Goal: Task Accomplishment & Management: Manage account settings

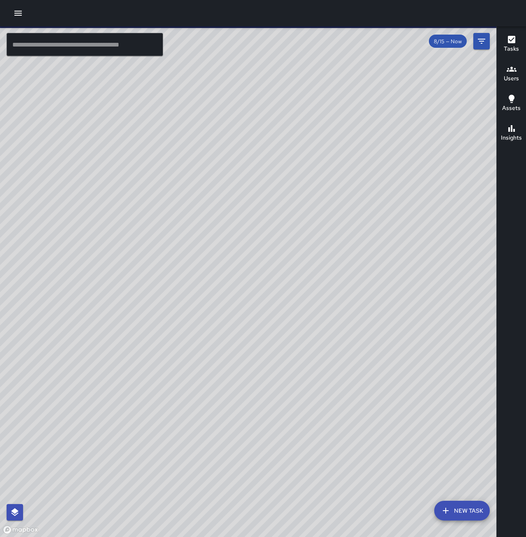
click at [19, 14] on icon "button" at bounding box center [18, 13] width 10 height 10
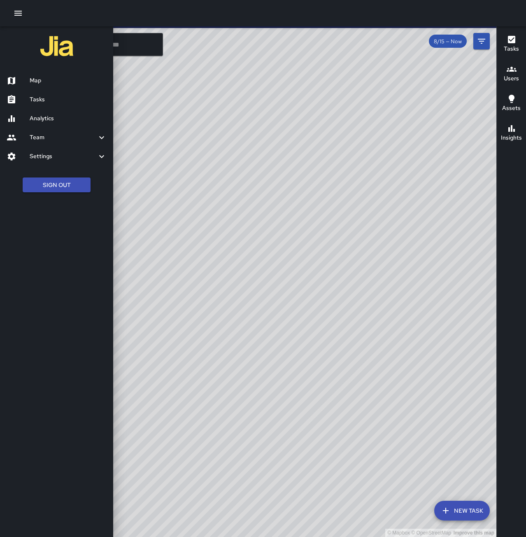
click at [41, 99] on h6 "Tasks" at bounding box center [68, 99] width 77 height 9
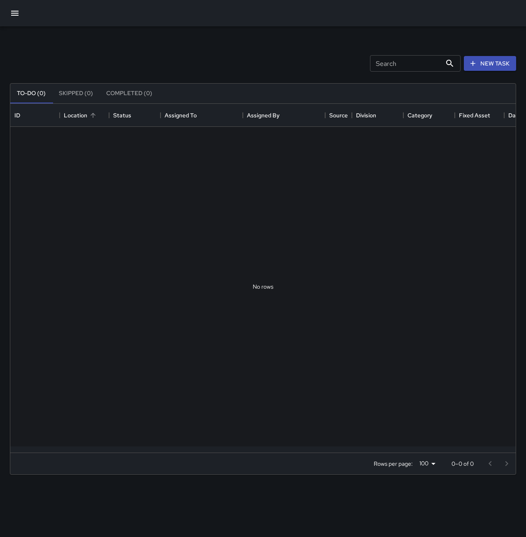
scroll to position [343, 499]
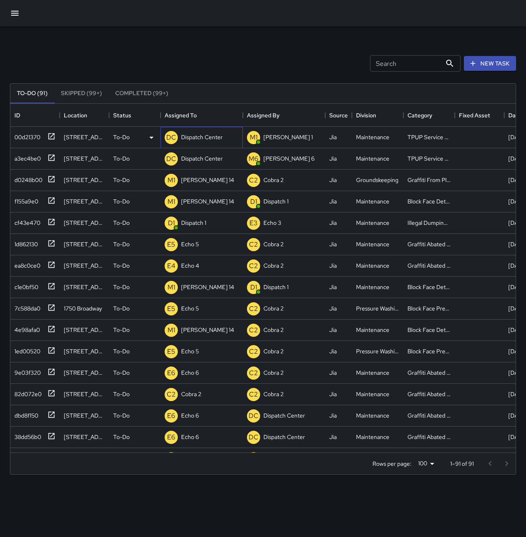
click at [212, 140] on p "Dispatch Center" at bounding box center [202, 137] width 42 height 8
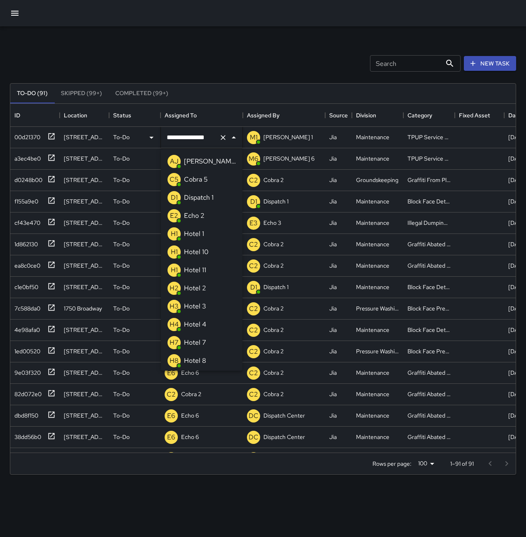
scroll to position [434, 0]
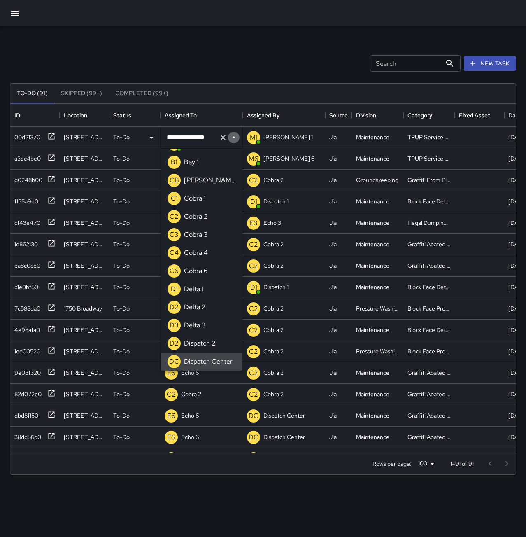
click at [228, 140] on button "Close" at bounding box center [234, 138] width 12 height 12
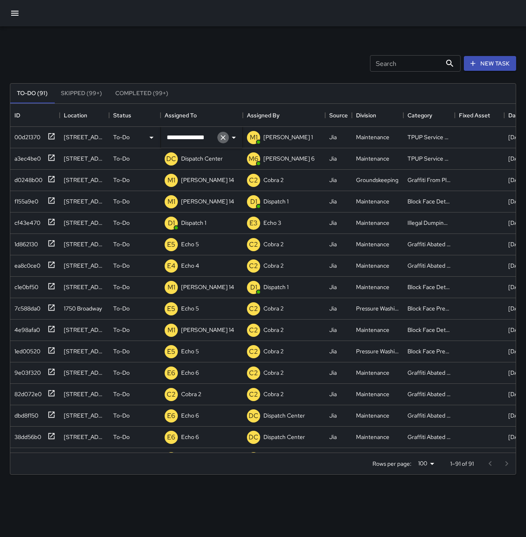
click at [221, 138] on icon "Clear" at bounding box center [223, 137] width 8 height 8
click at [202, 140] on input "text" at bounding box center [190, 138] width 51 height 16
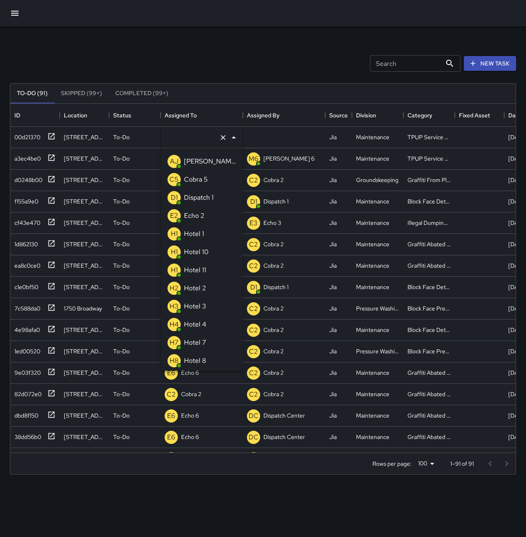
click at [198, 215] on p "Echo 2" at bounding box center [194, 216] width 21 height 10
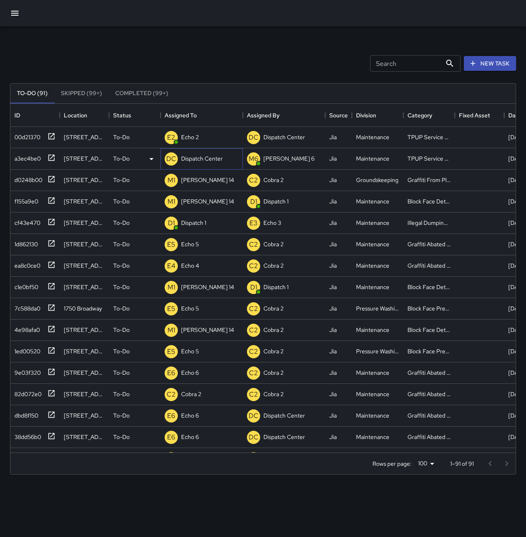
click at [194, 157] on p "Dispatch Center" at bounding box center [202, 158] width 42 height 8
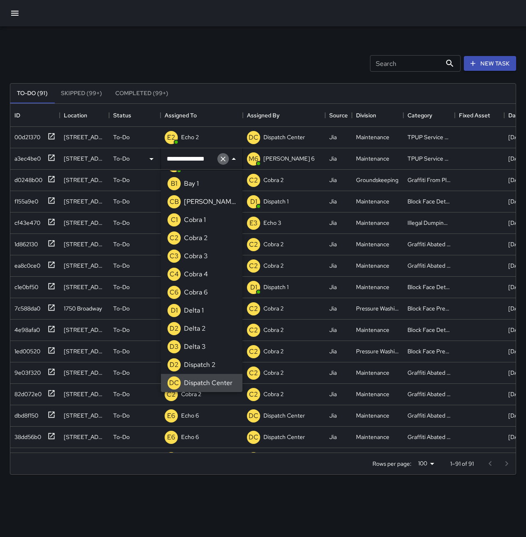
click at [222, 161] on icon "Clear" at bounding box center [223, 158] width 5 height 5
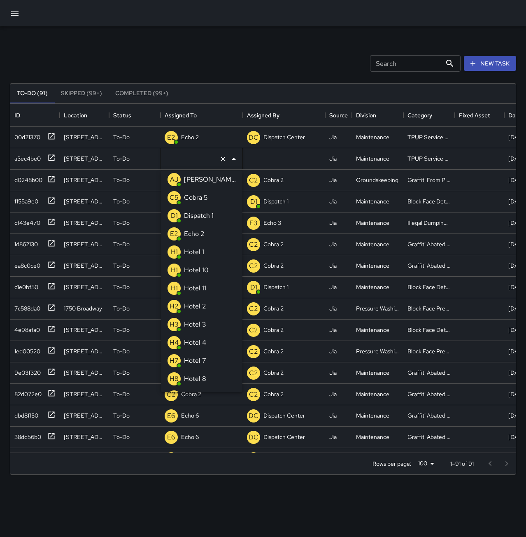
click at [200, 233] on p "Echo 2" at bounding box center [194, 234] width 21 height 10
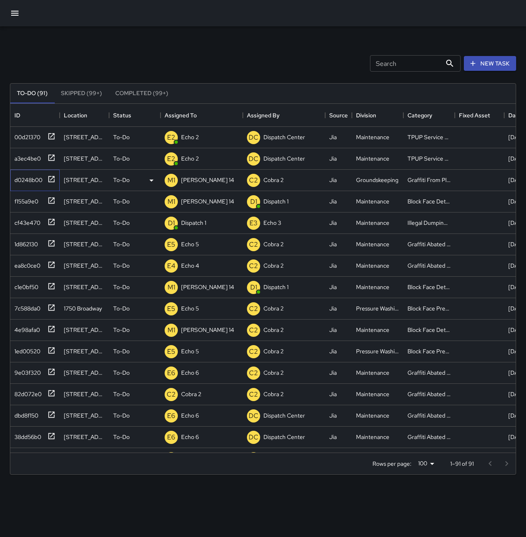
click at [24, 179] on div "d0248b00" at bounding box center [26, 179] width 31 height 12
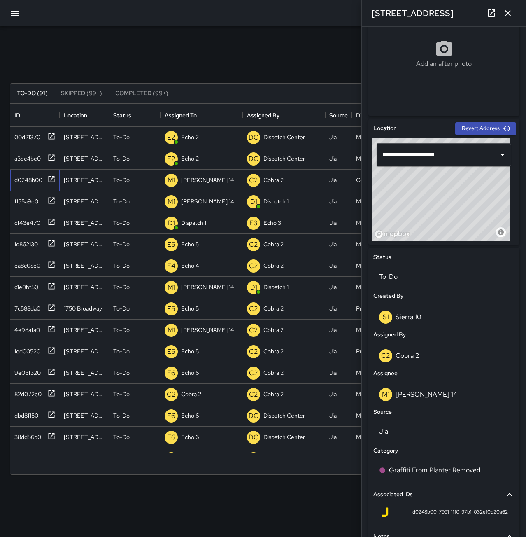
scroll to position [246, 0]
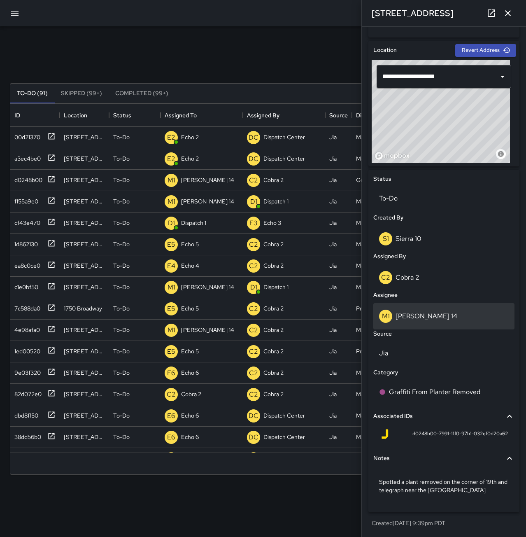
click at [408, 314] on p "Mike 14" at bounding box center [427, 316] width 62 height 9
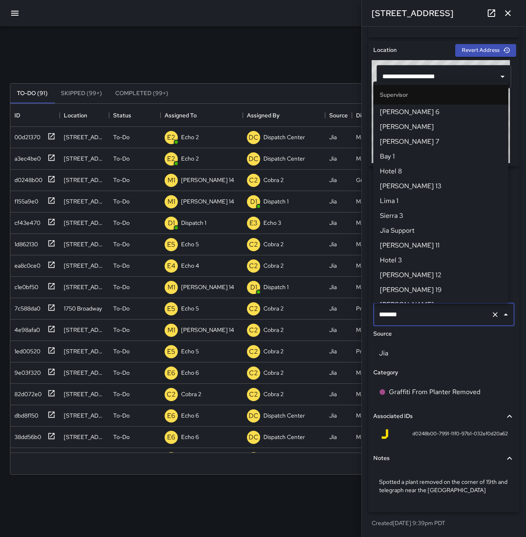
scroll to position [113, 0]
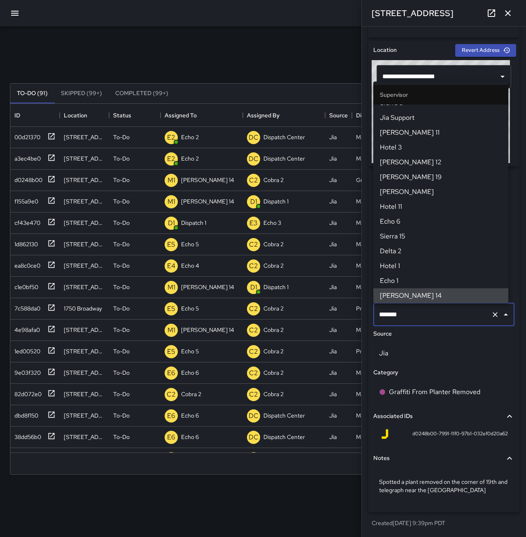
click at [491, 315] on icon "Clear" at bounding box center [495, 314] width 8 height 8
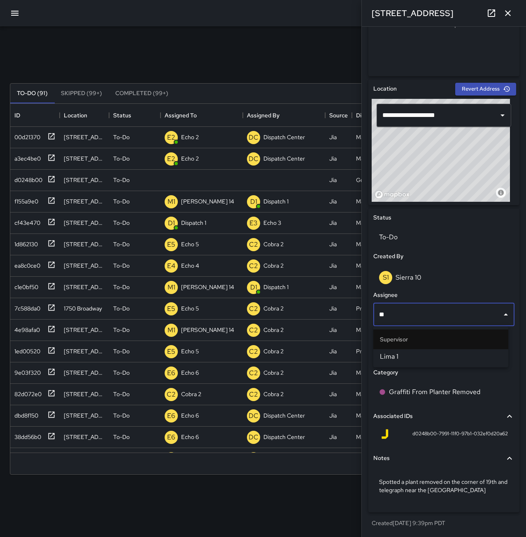
type input "***"
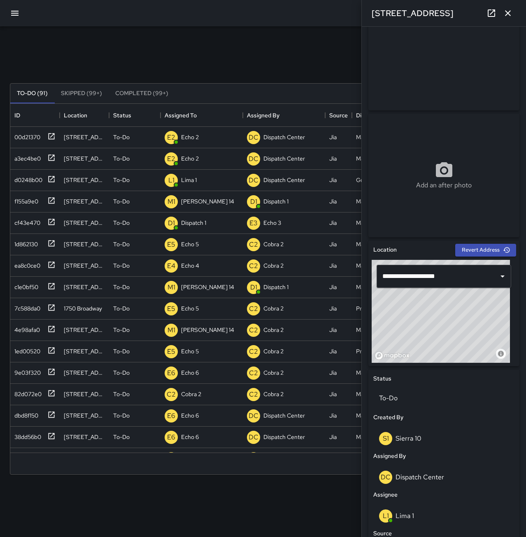
scroll to position [246, 0]
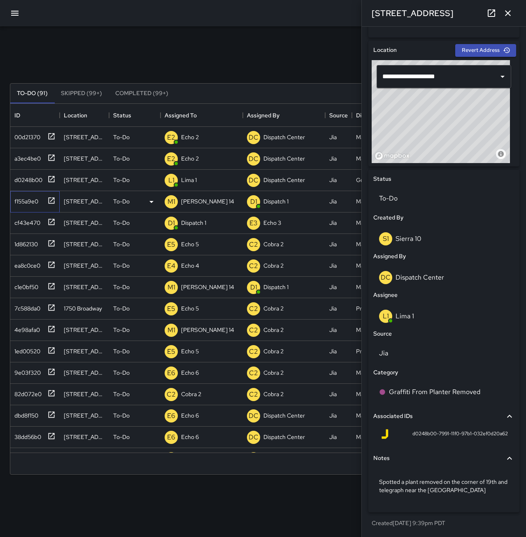
click at [30, 200] on div "f155a9e0" at bounding box center [24, 200] width 27 height 12
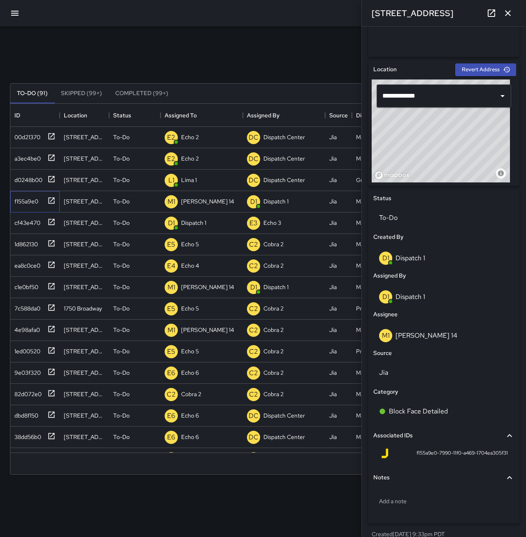
scroll to position [238, 0]
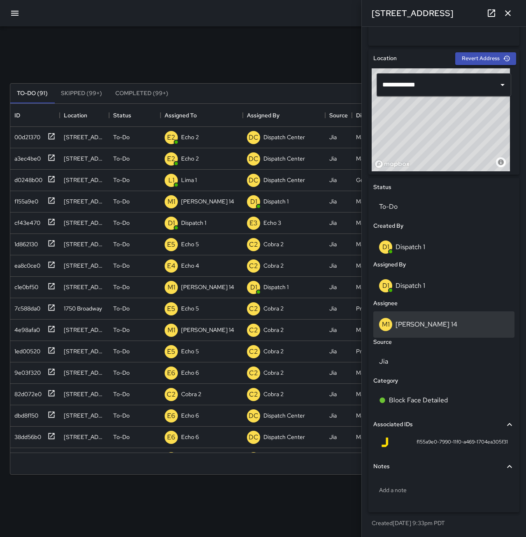
click at [427, 316] on div "M1 Mike 14" at bounding box center [443, 324] width 141 height 26
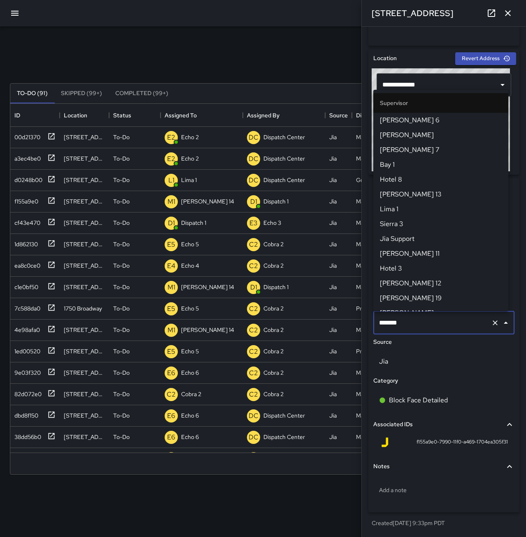
scroll to position [113, 0]
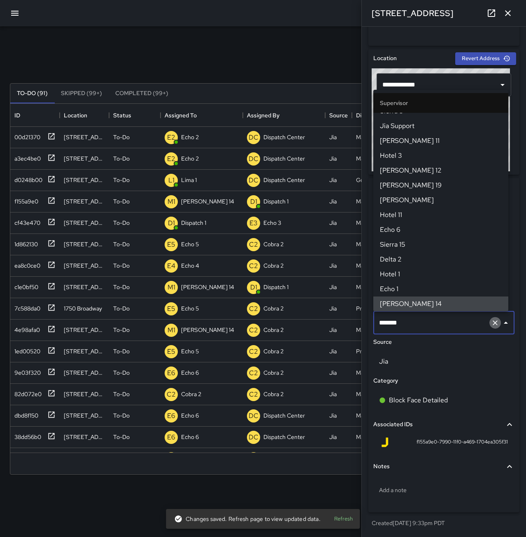
click at [491, 323] on icon "Clear" at bounding box center [495, 323] width 8 height 8
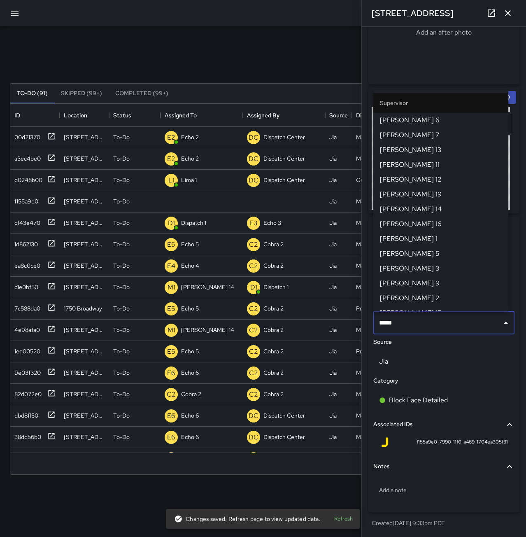
type input "******"
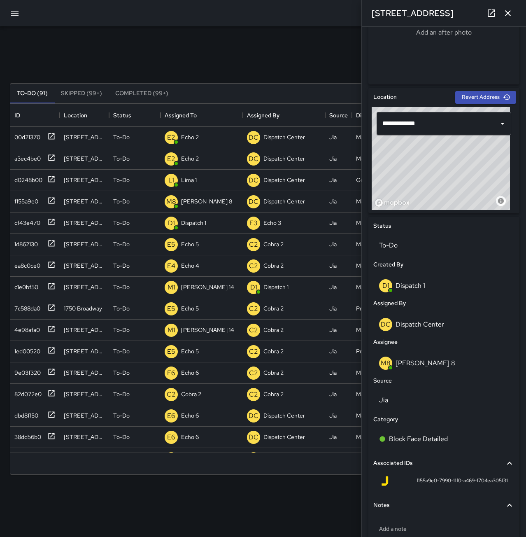
click at [509, 12] on icon "button" at bounding box center [508, 13] width 10 height 10
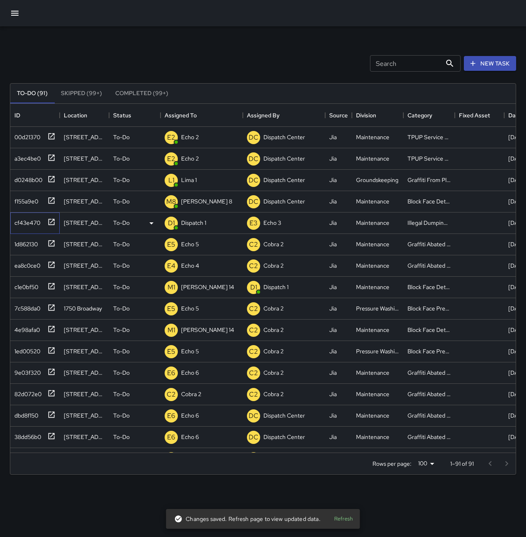
click at [30, 225] on div "cf43e470" at bounding box center [25, 221] width 29 height 12
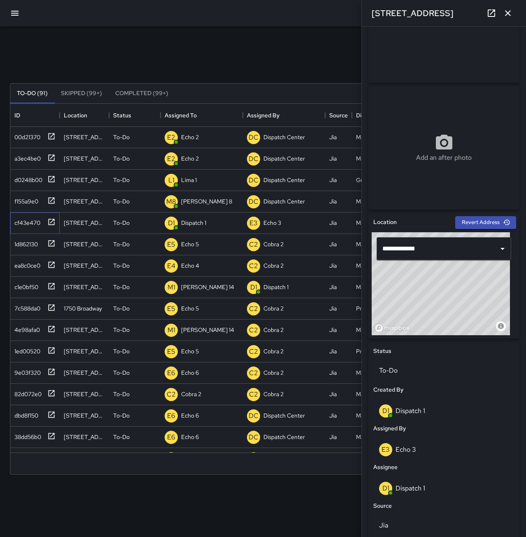
scroll to position [65, 0]
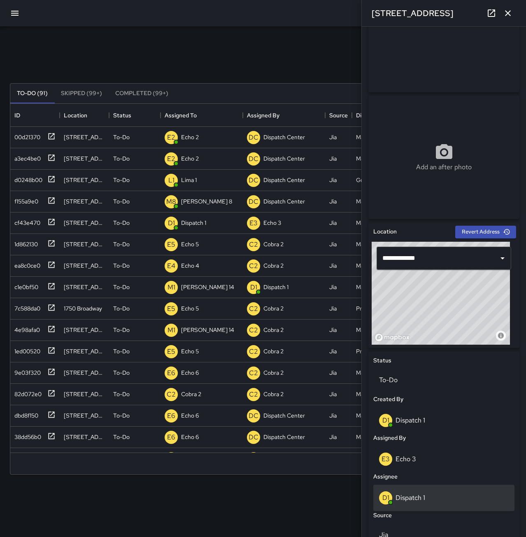
click at [454, 493] on div "D1 Dispatch 1" at bounding box center [444, 497] width 130 height 13
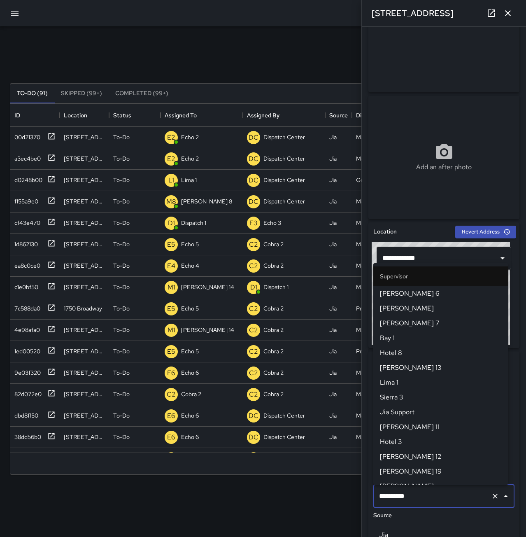
scroll to position [483, 0]
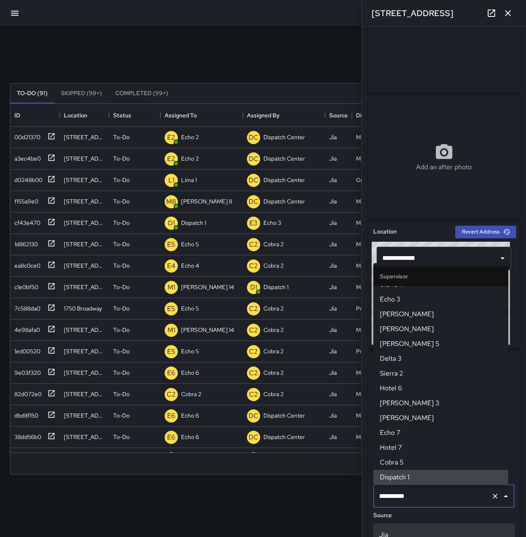
click at [491, 495] on icon "Clear" at bounding box center [495, 496] width 8 height 8
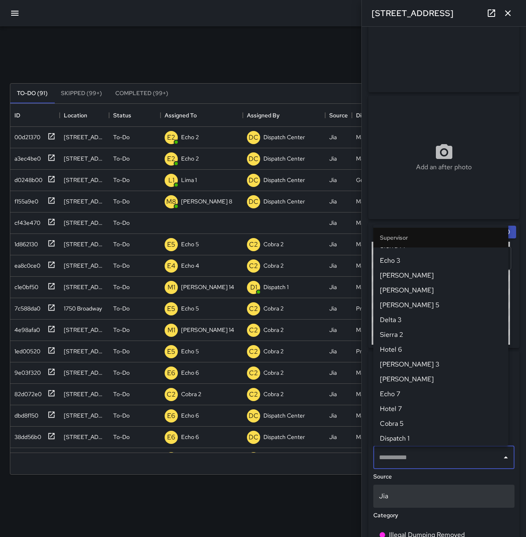
scroll to position [0, 0]
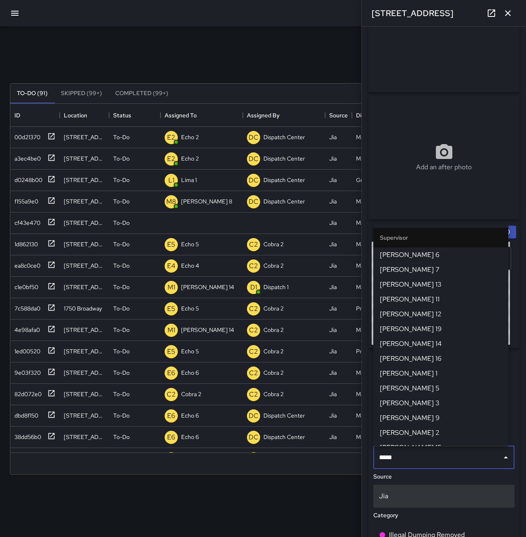
type input "******"
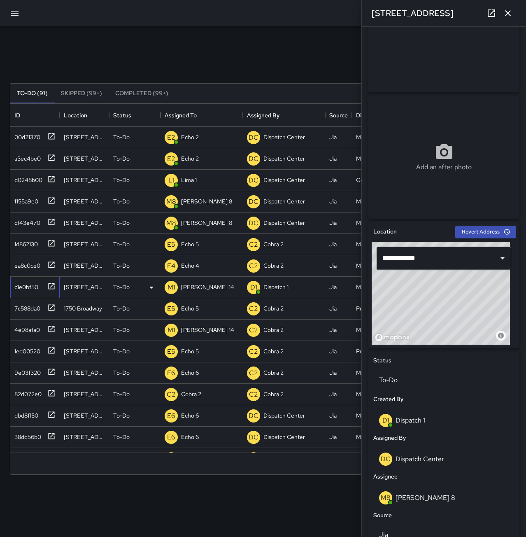
click at [32, 285] on div "c1e0bf50" at bounding box center [24, 286] width 27 height 12
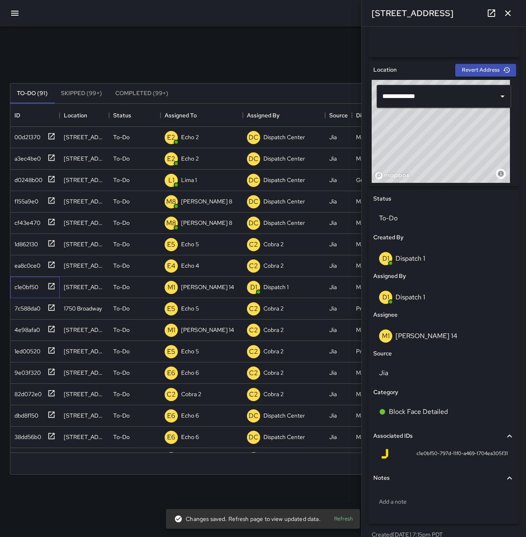
scroll to position [238, 0]
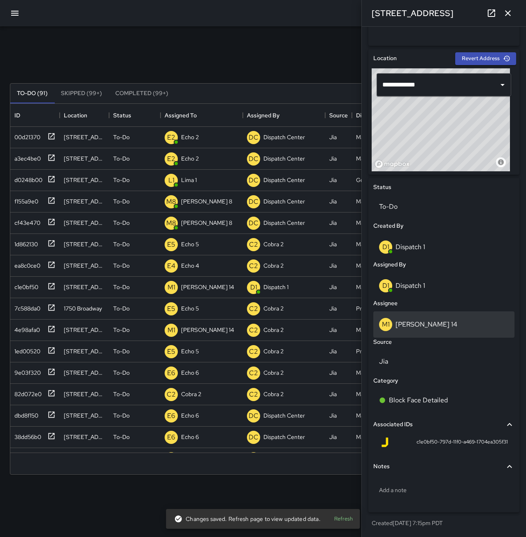
click at [410, 325] on p "Mike 14" at bounding box center [427, 324] width 62 height 9
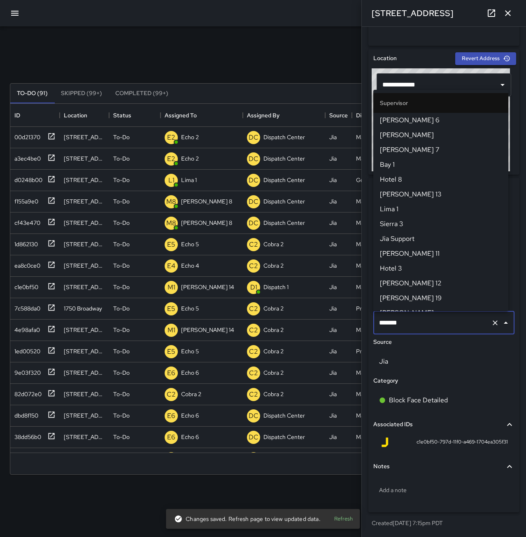
scroll to position [113, 0]
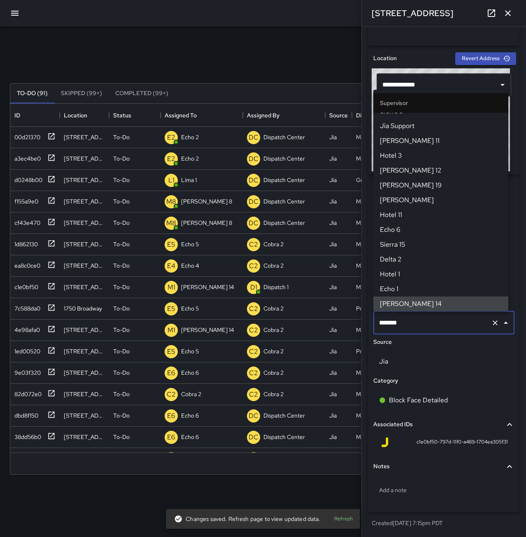
click at [491, 322] on icon "Clear" at bounding box center [495, 323] width 8 height 8
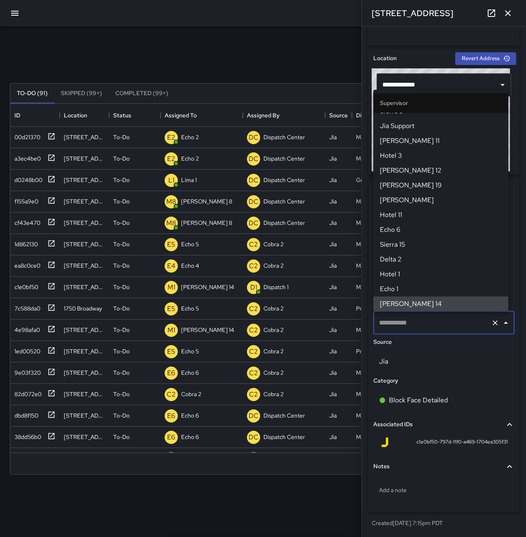
scroll to position [199, 0]
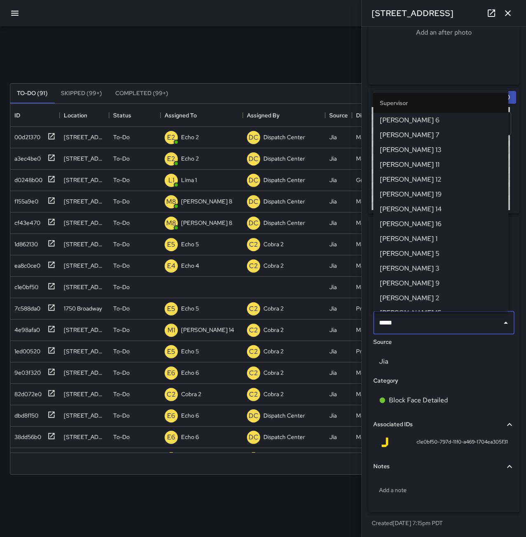
type input "******"
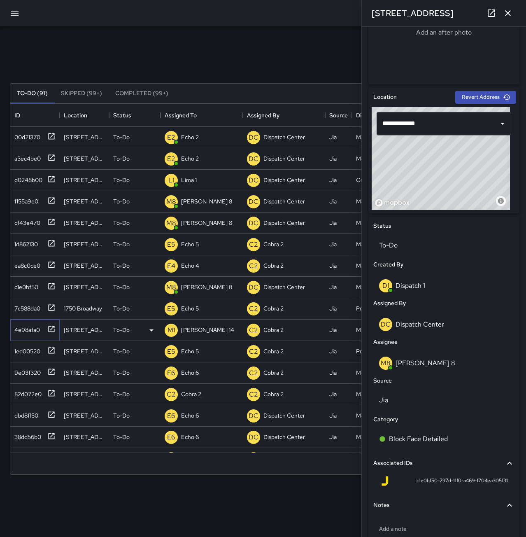
click at [19, 323] on div "4e98afa0" at bounding box center [25, 328] width 29 height 12
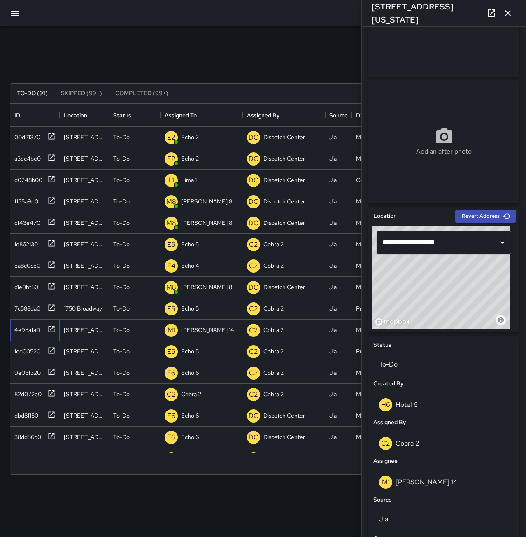
scroll to position [238, 0]
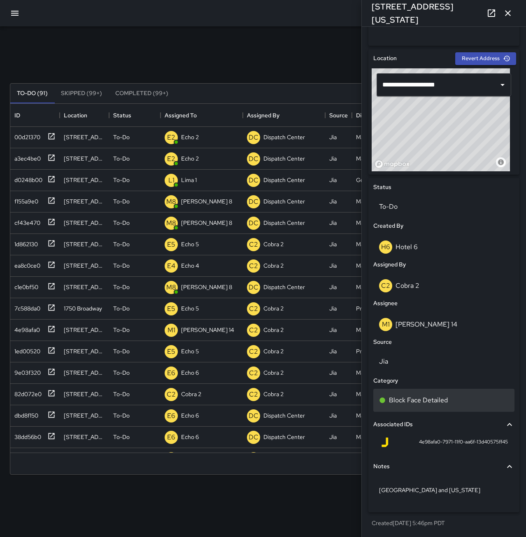
click at [446, 399] on p "Block Face Detailed" at bounding box center [418, 400] width 59 height 10
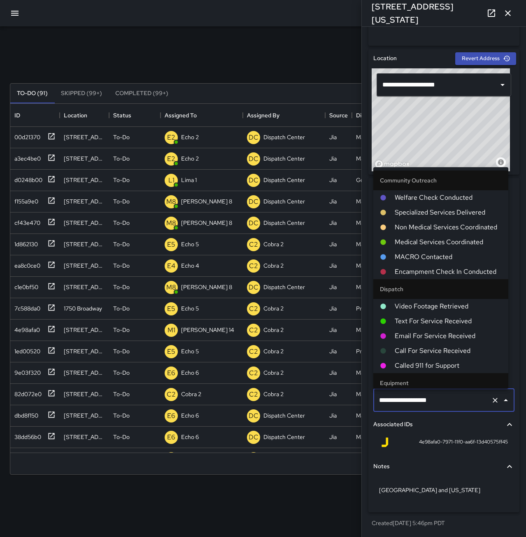
scroll to position [478, 0]
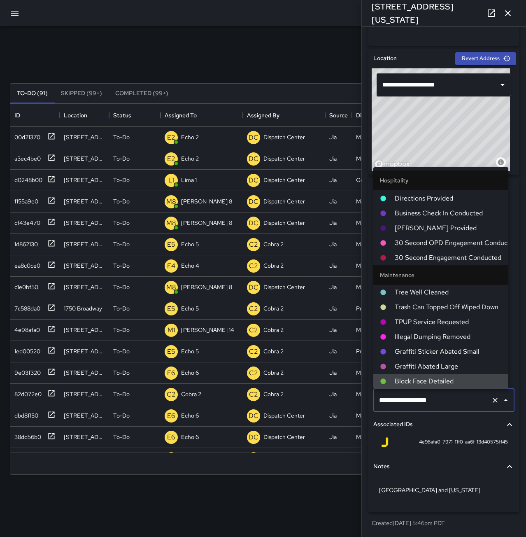
click at [491, 398] on icon "Clear" at bounding box center [495, 400] width 8 height 8
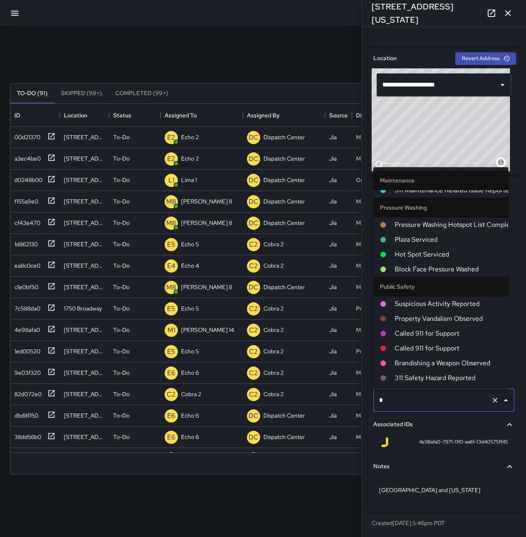
scroll to position [0, 0]
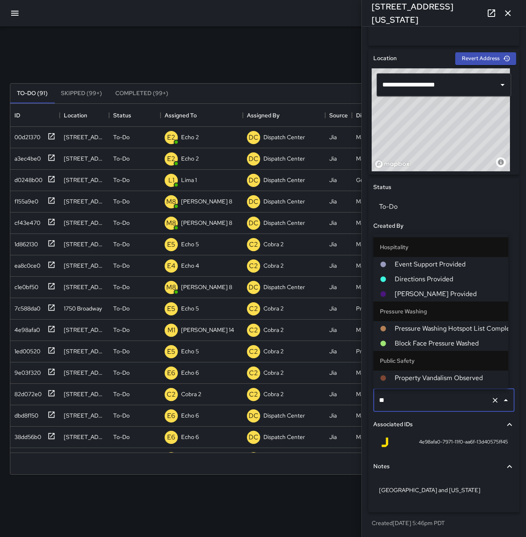
type input "***"
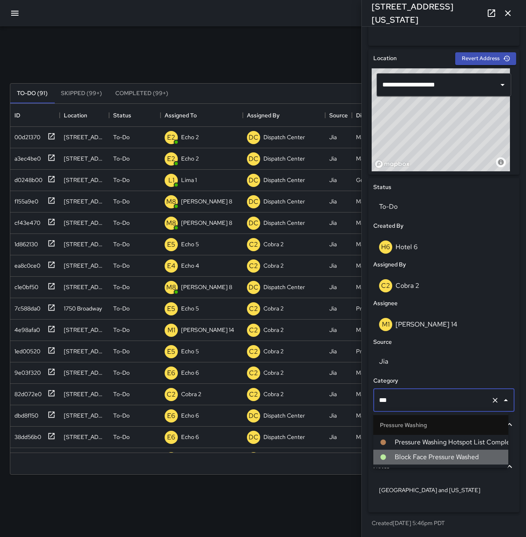
click at [476, 458] on span "Block Face Pressure Washed" at bounding box center [448, 457] width 107 height 10
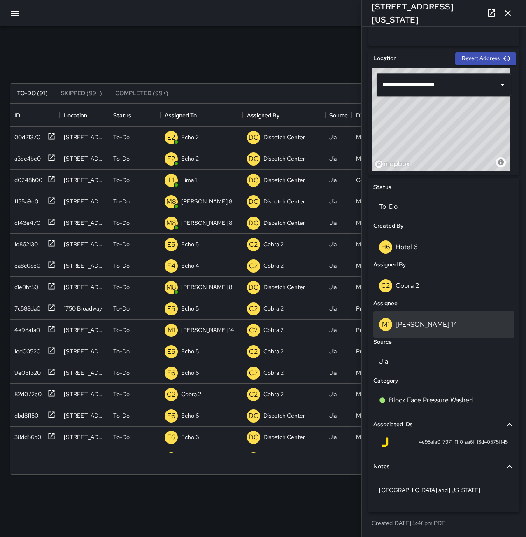
click at [417, 329] on div "M1 Mike 14" at bounding box center [444, 324] width 130 height 13
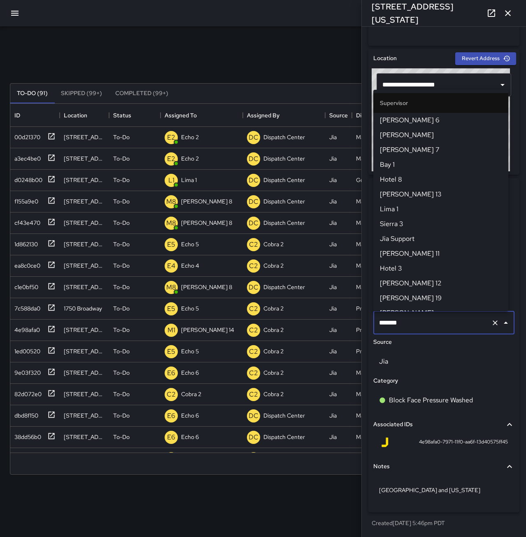
scroll to position [113, 0]
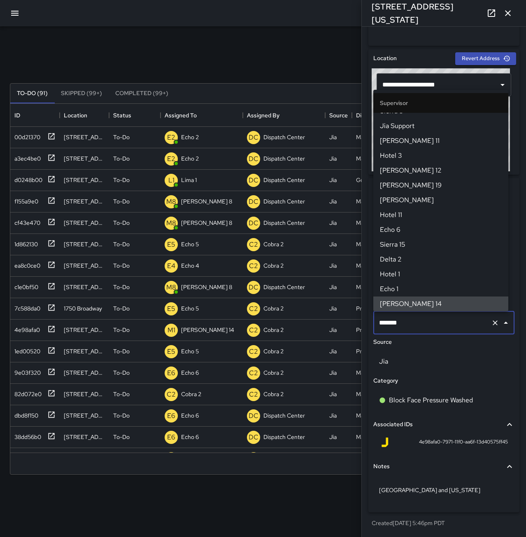
click at [492, 323] on icon "Clear" at bounding box center [495, 323] width 8 height 8
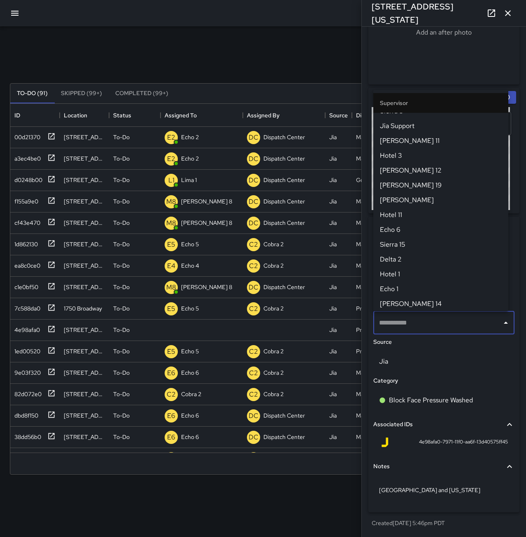
scroll to position [199, 0]
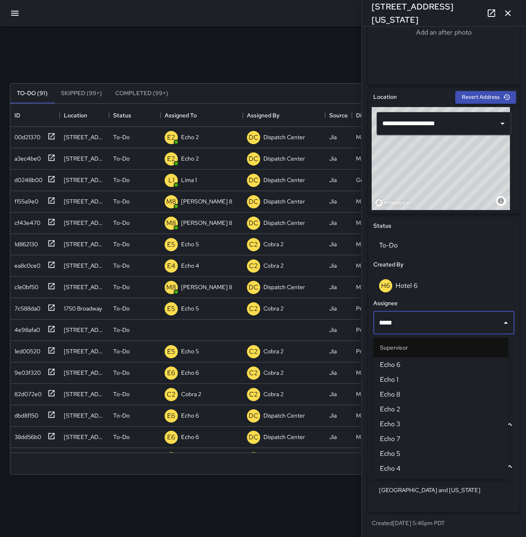
type input "******"
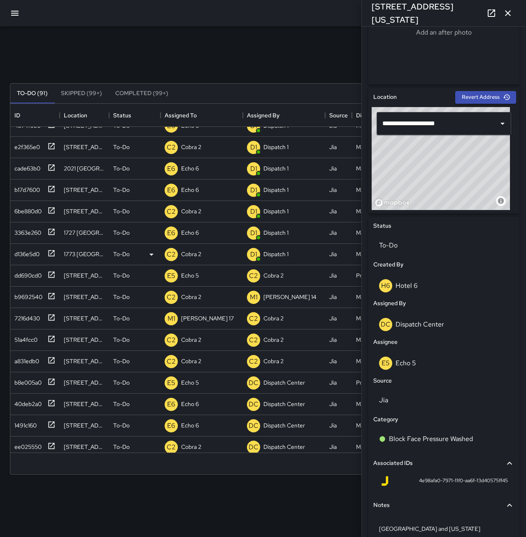
scroll to position [412, 0]
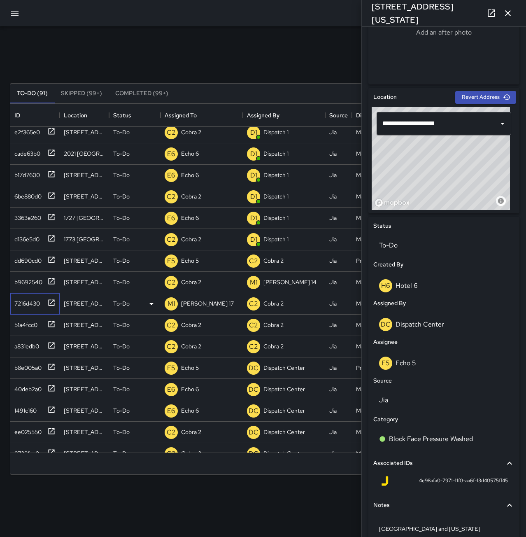
click at [34, 300] on div "7216d430" at bounding box center [25, 302] width 29 height 12
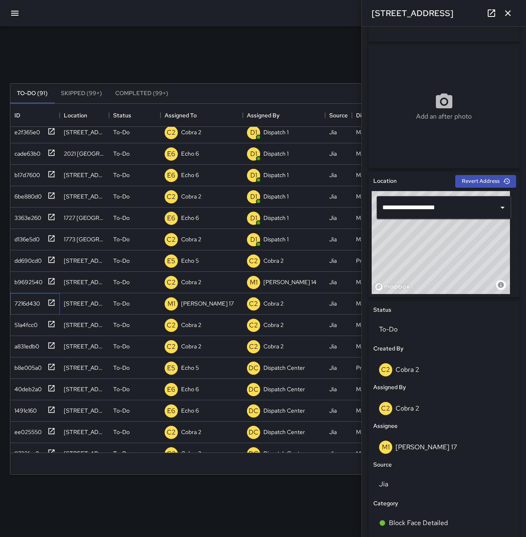
scroll to position [114, 0]
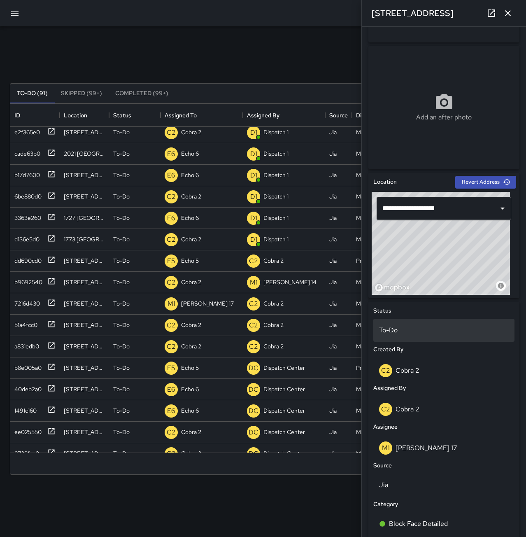
click at [428, 320] on div "To-Do" at bounding box center [443, 330] width 141 height 23
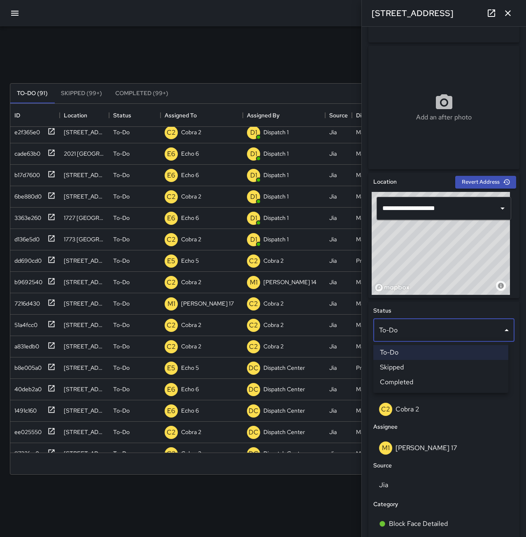
click at [435, 369] on li "Skipped" at bounding box center [440, 367] width 135 height 15
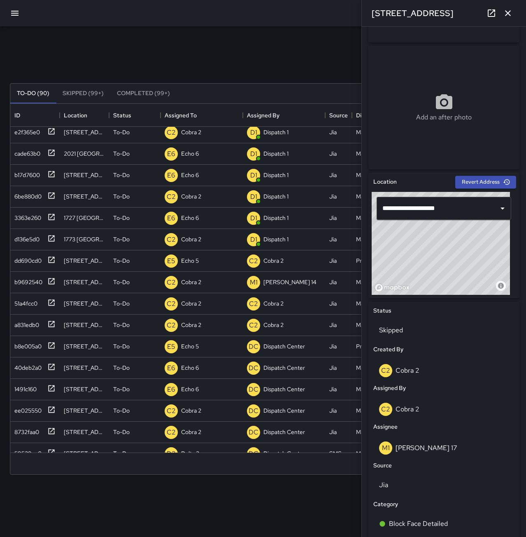
click at [512, 10] on icon "button" at bounding box center [508, 13] width 10 height 10
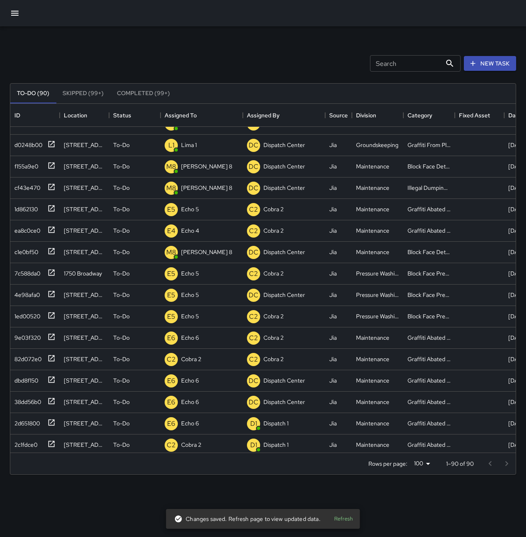
scroll to position [0, 0]
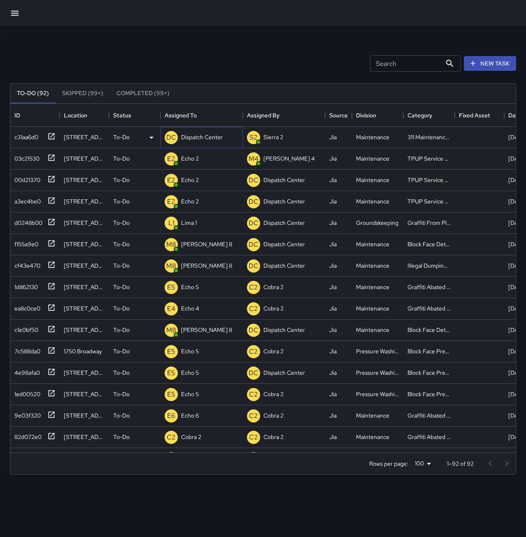
click at [216, 138] on p "Dispatch Center" at bounding box center [202, 137] width 42 height 8
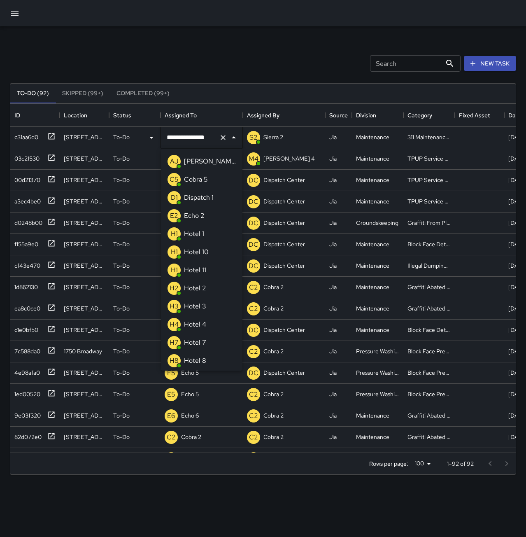
scroll to position [434, 0]
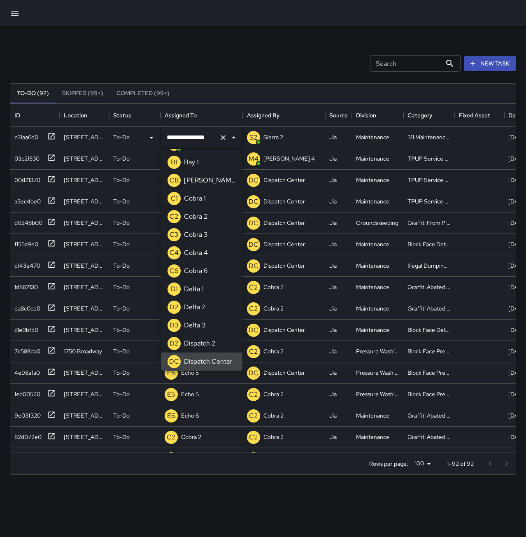
click at [221, 138] on icon "Clear" at bounding box center [223, 137] width 8 height 8
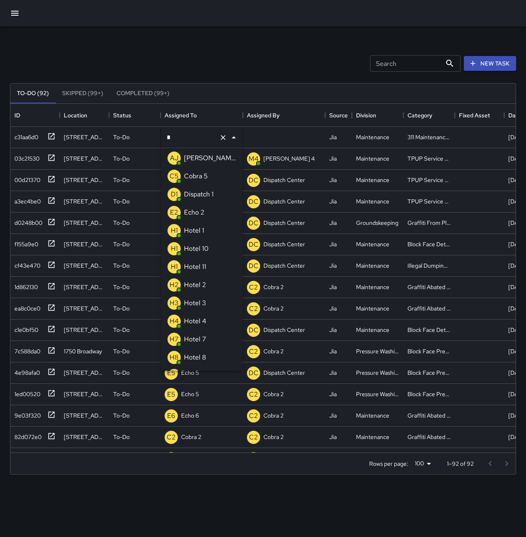
scroll to position [0, 0]
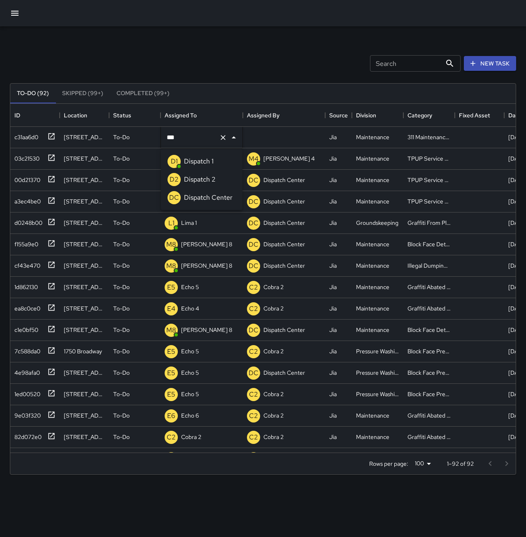
type input "****"
click at [196, 161] on p "Dispatch 1" at bounding box center [199, 161] width 30 height 10
click at [25, 132] on div "c31aa6d0" at bounding box center [24, 136] width 27 height 12
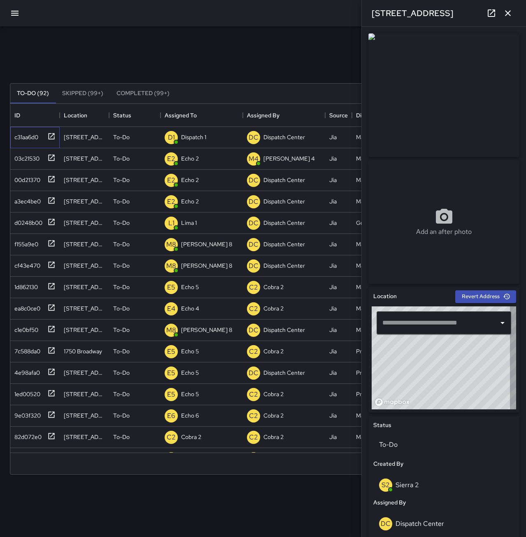
type input "**********"
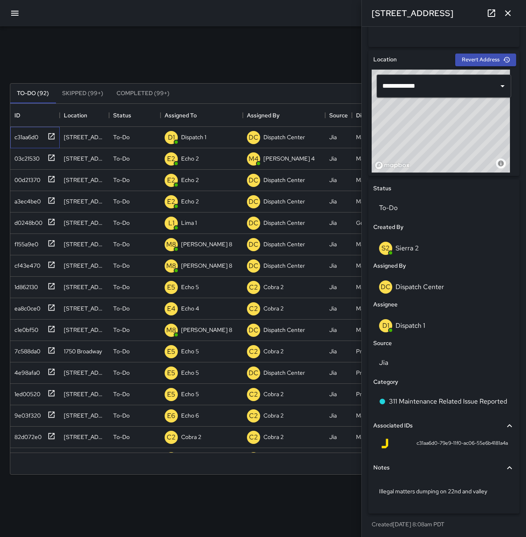
scroll to position [238, 0]
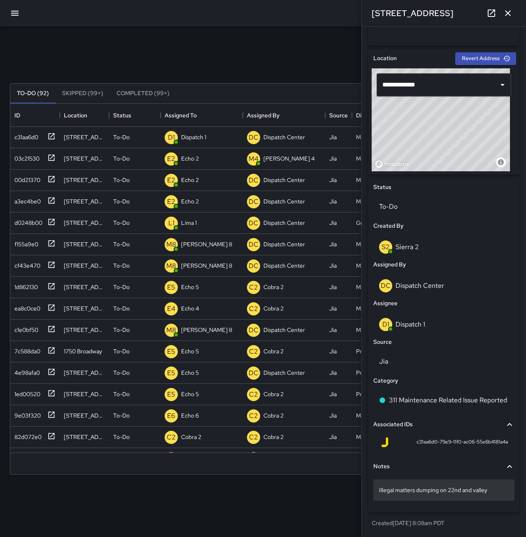
click at [492, 491] on p "Illegal matters dumping on 22nd and valley" at bounding box center [444, 490] width 130 height 8
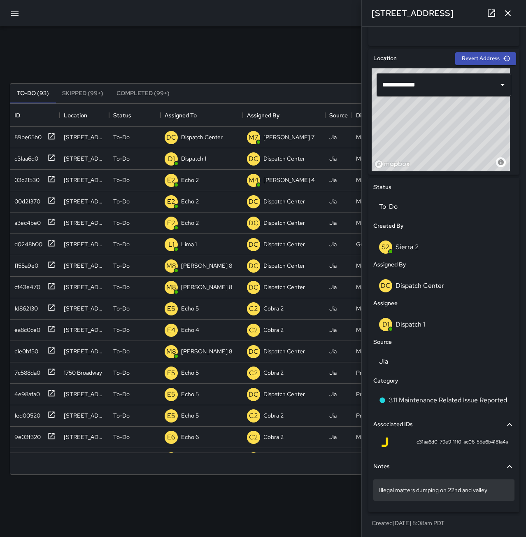
click at [497, 491] on p "Illegal matters dumping on 22nd and valley" at bounding box center [444, 490] width 130 height 8
drag, startPoint x: 492, startPoint y: 490, endPoint x: 377, endPoint y: 494, distance: 114.9
click at [377, 494] on div "**********" at bounding box center [443, 490] width 141 height 22
drag, startPoint x: 378, startPoint y: 490, endPoint x: 371, endPoint y: 523, distance: 33.6
click at [371, 523] on div "Created 8/15/2025, 8:08am PDT" at bounding box center [444, 523] width 151 height 15
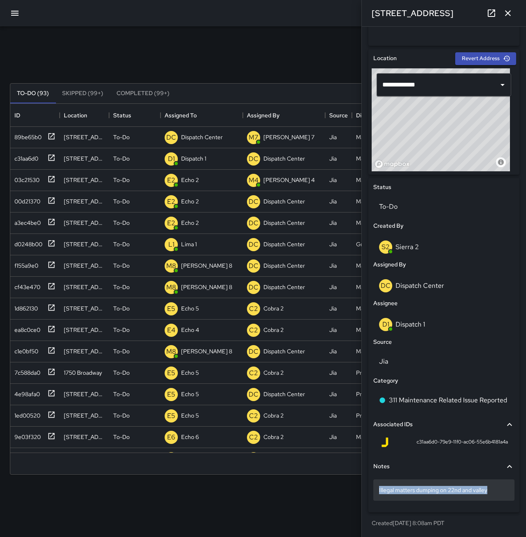
drag, startPoint x: 489, startPoint y: 488, endPoint x: 378, endPoint y: 490, distance: 110.8
click at [378, 490] on div "Illegal matters dumping on 22nd and valley" at bounding box center [443, 489] width 141 height 21
click at [380, 490] on p "Illegal matters dumping on 22nd and valley" at bounding box center [444, 490] width 130 height 8
drag, startPoint x: 378, startPoint y: 490, endPoint x: 489, endPoint y: 488, distance: 111.2
click at [496, 490] on p "Illegal matters dumping on 22nd and valley" at bounding box center [444, 490] width 130 height 8
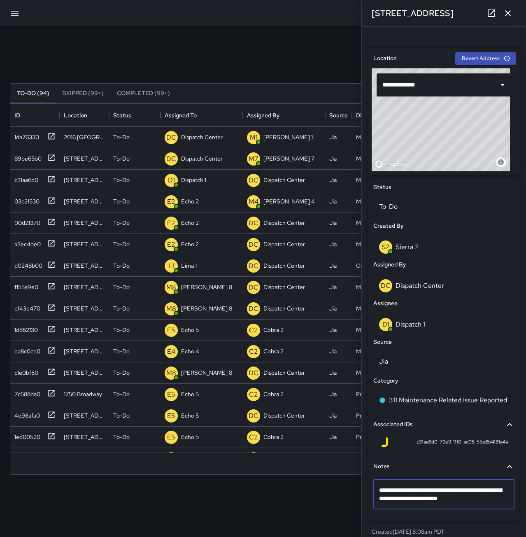
type textarea "**********"
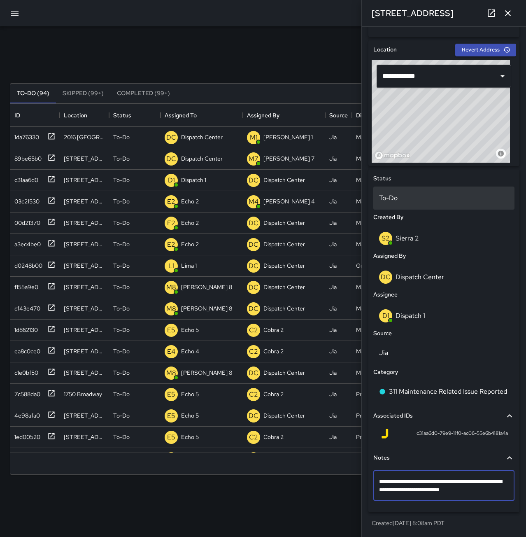
click at [411, 196] on p "To-Do" at bounding box center [444, 198] width 130 height 10
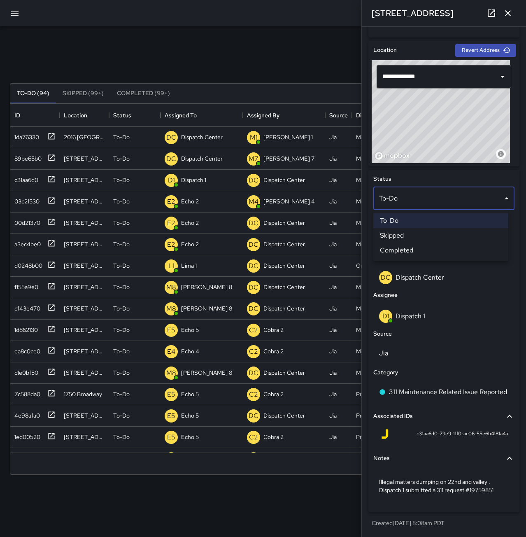
scroll to position [246, 0]
click at [422, 250] on li "Completed" at bounding box center [440, 250] width 135 height 15
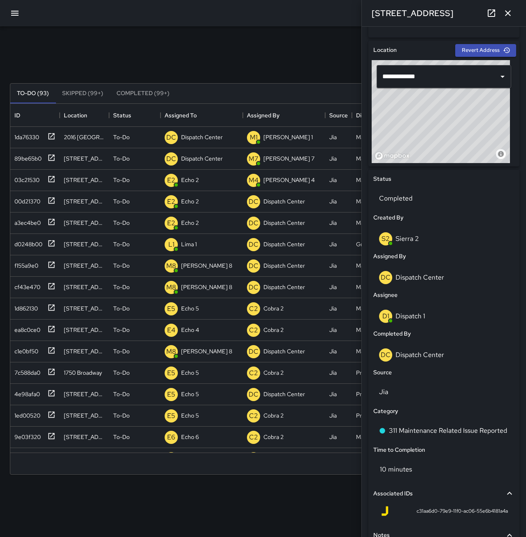
click at [506, 16] on icon "button" at bounding box center [508, 13] width 10 height 10
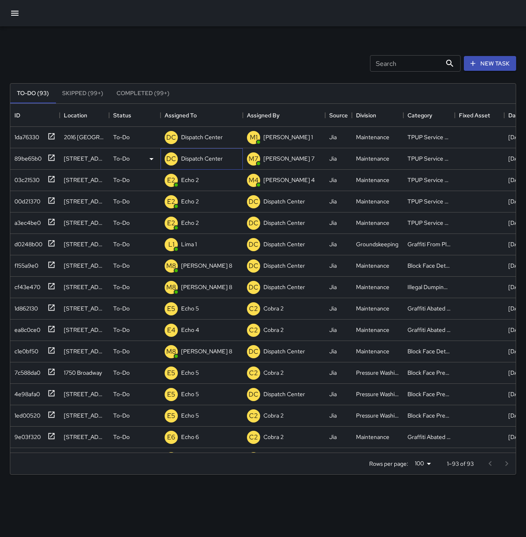
click at [190, 156] on p "Dispatch Center" at bounding box center [202, 158] width 42 height 8
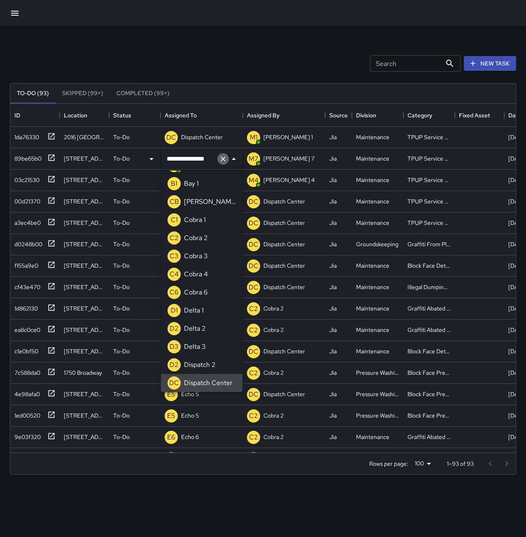
click at [222, 160] on icon "Clear" at bounding box center [223, 158] width 5 height 5
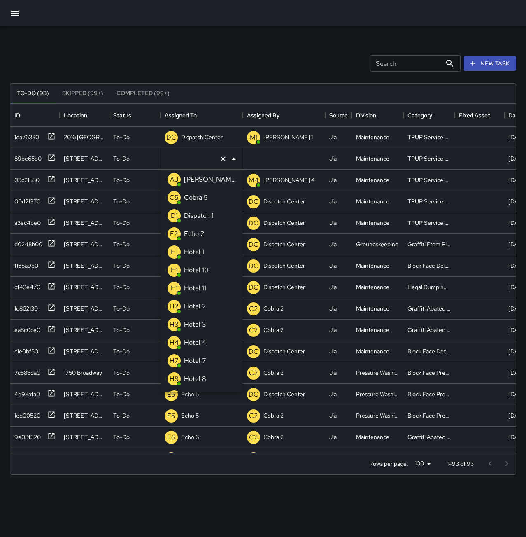
click at [208, 237] on li "E2 Echo 2" at bounding box center [202, 234] width 82 height 18
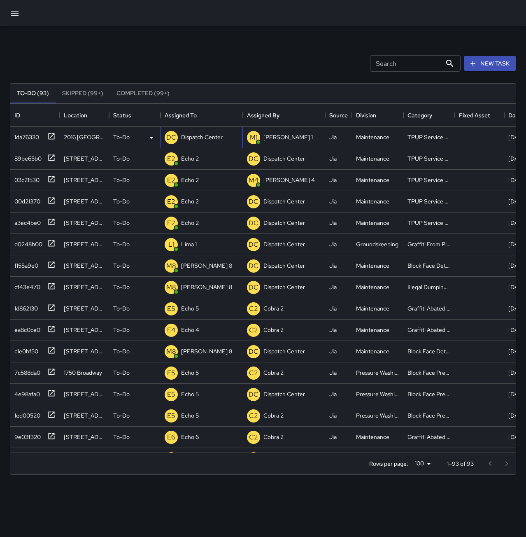
click at [203, 139] on p "Dispatch Center" at bounding box center [202, 137] width 42 height 8
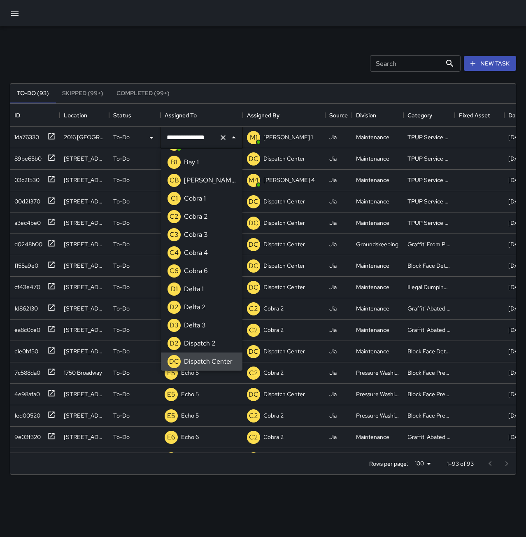
click at [222, 138] on icon "Clear" at bounding box center [223, 137] width 8 height 8
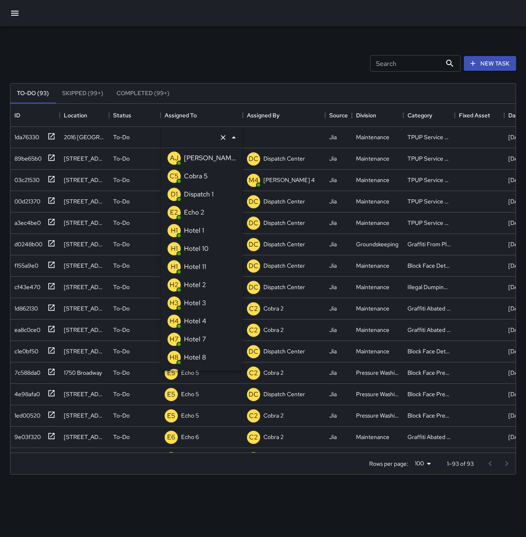
click at [208, 213] on li "E2 Echo 2" at bounding box center [202, 212] width 82 height 18
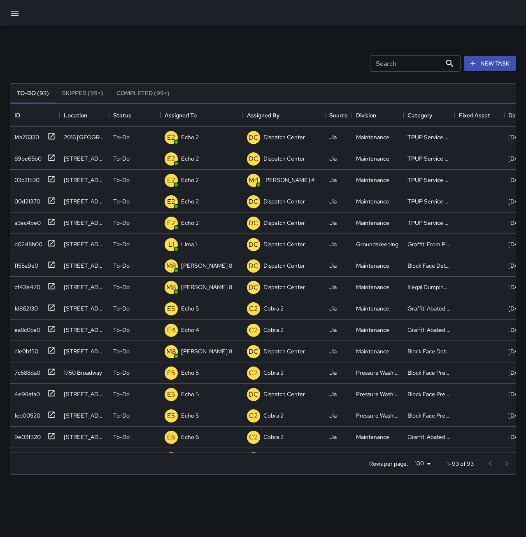
click at [205, 48] on div "Search Search New Task" at bounding box center [263, 63] width 510 height 43
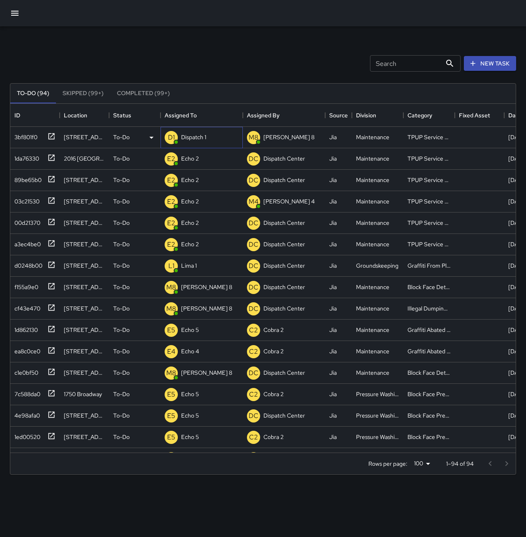
click at [198, 135] on p "Dispatch 1" at bounding box center [193, 137] width 25 height 8
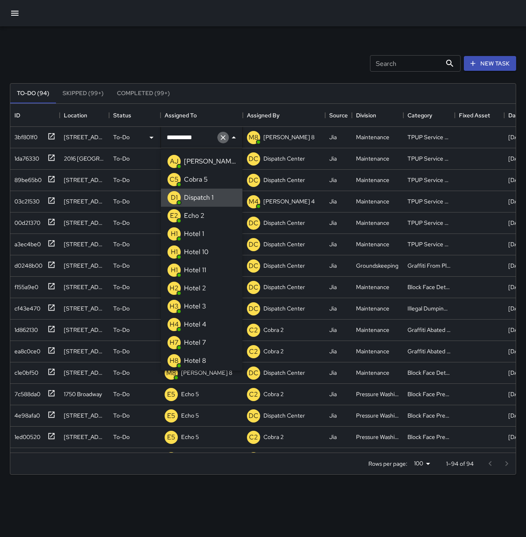
click at [221, 138] on icon "Clear" at bounding box center [223, 137] width 8 height 8
click at [186, 212] on p "Echo 2" at bounding box center [194, 216] width 21 height 10
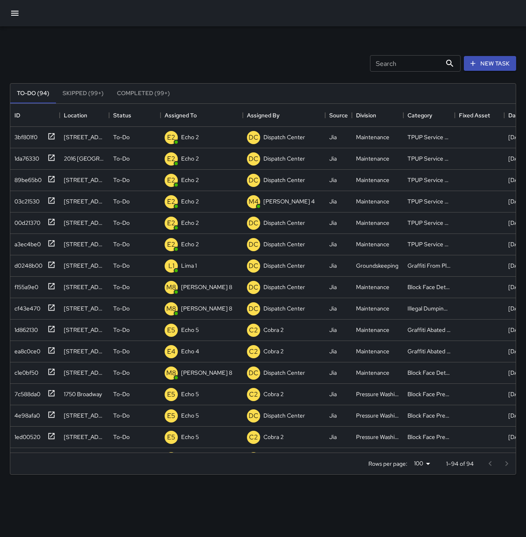
click at [220, 43] on div "Search Search New Task" at bounding box center [263, 63] width 510 height 43
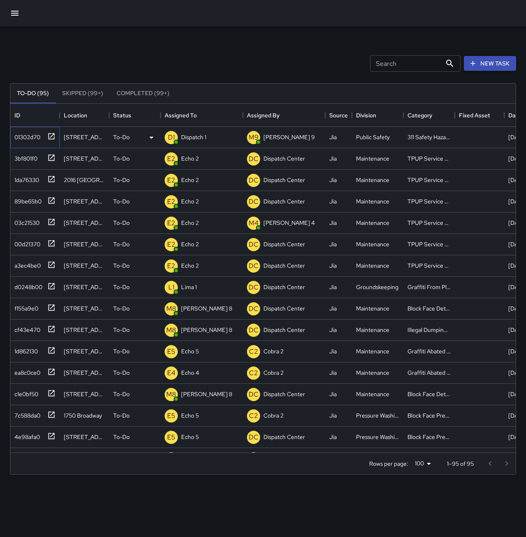
click at [21, 136] on div "01302d70" at bounding box center [25, 136] width 29 height 12
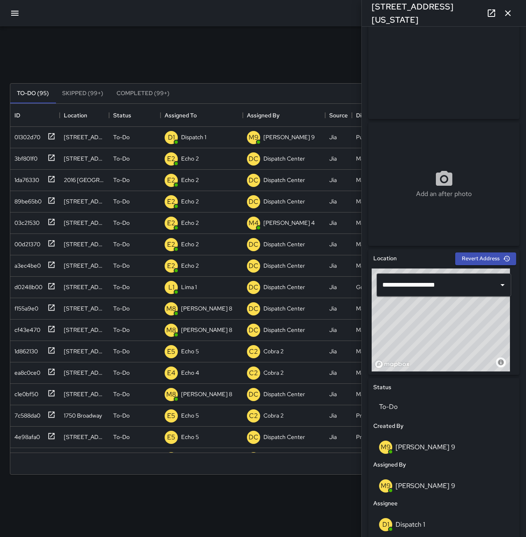
scroll to position [32, 0]
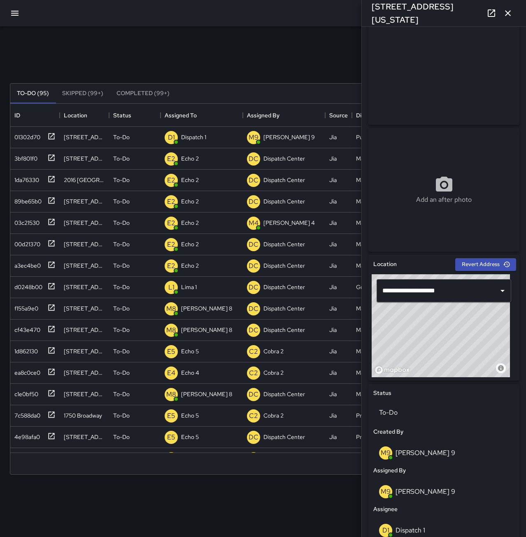
drag, startPoint x: 477, startPoint y: 348, endPoint x: 466, endPoint y: 357, distance: 14.9
click at [466, 357] on div "© Mapbox © OpenStreetMap Improve this map" at bounding box center [441, 325] width 138 height 103
type input "**********"
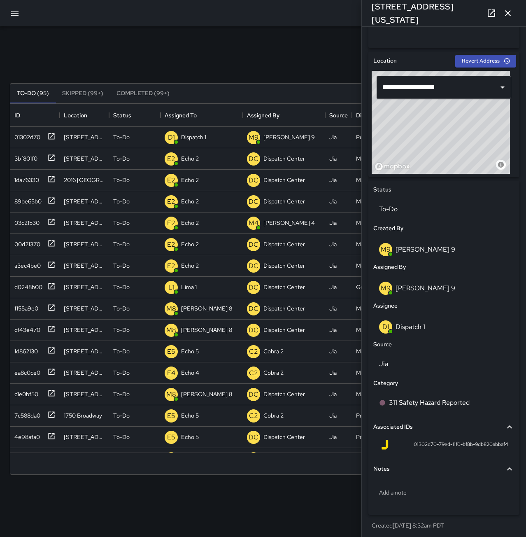
scroll to position [238, 0]
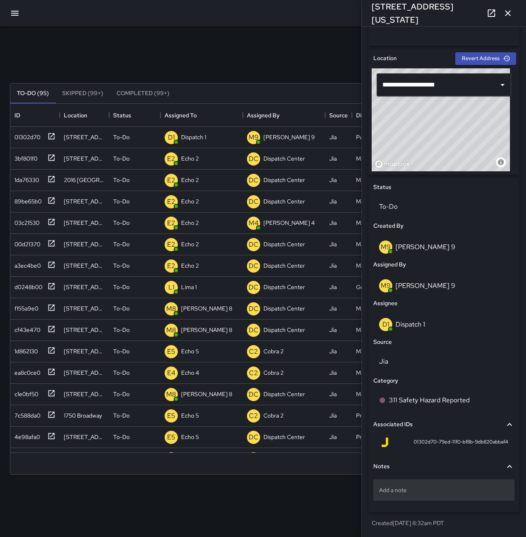
click at [462, 490] on p "Add a note" at bounding box center [444, 490] width 130 height 8
type textarea "**********"
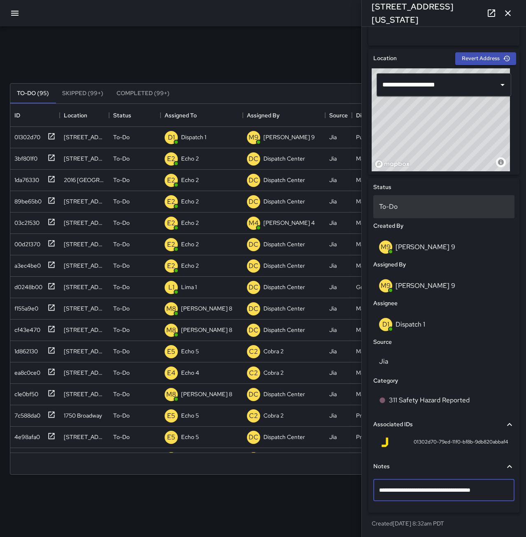
click at [446, 208] on p "To-Do" at bounding box center [444, 207] width 130 height 10
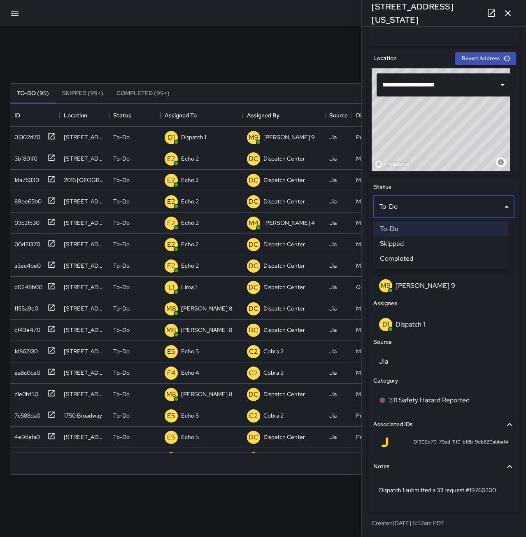
click at [415, 260] on li "Completed" at bounding box center [440, 258] width 135 height 15
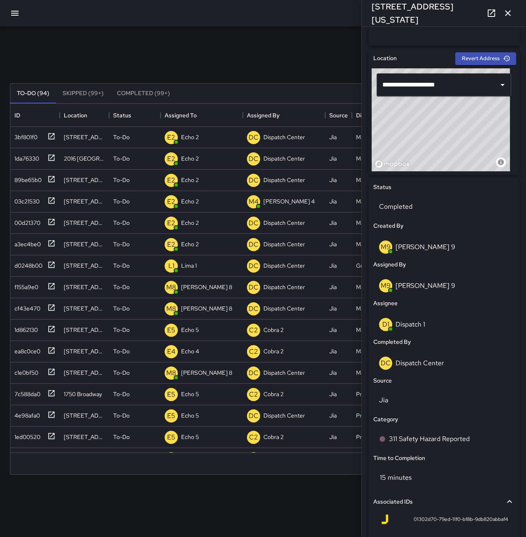
click at [507, 16] on icon "button" at bounding box center [508, 13] width 10 height 10
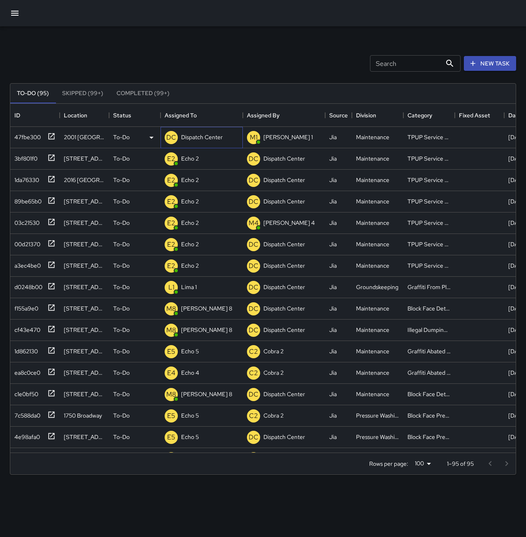
click at [222, 136] on p "Dispatch Center" at bounding box center [202, 137] width 42 height 8
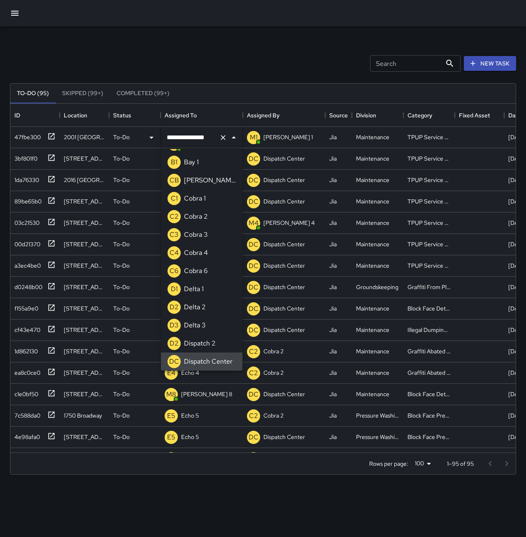
click at [226, 136] on icon "Clear" at bounding box center [223, 137] width 8 height 8
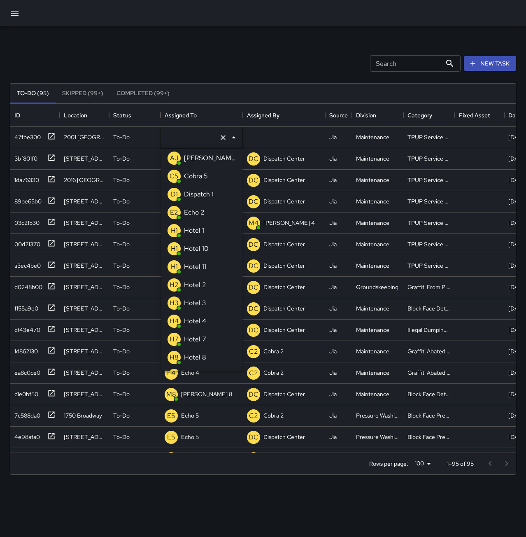
click at [205, 210] on div "Echo 2" at bounding box center [194, 212] width 24 height 13
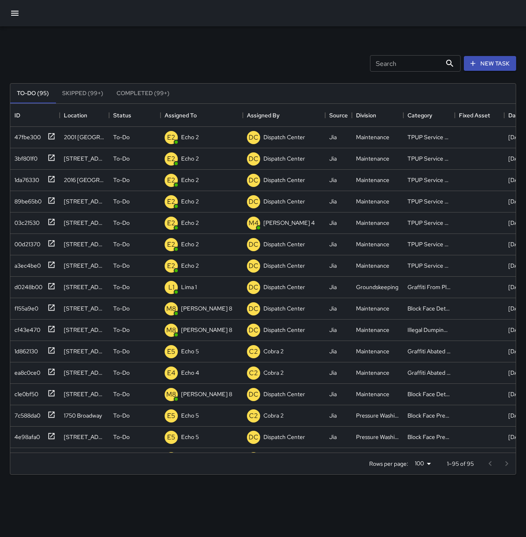
click at [205, 51] on div "Search Search New Task" at bounding box center [263, 63] width 510 height 43
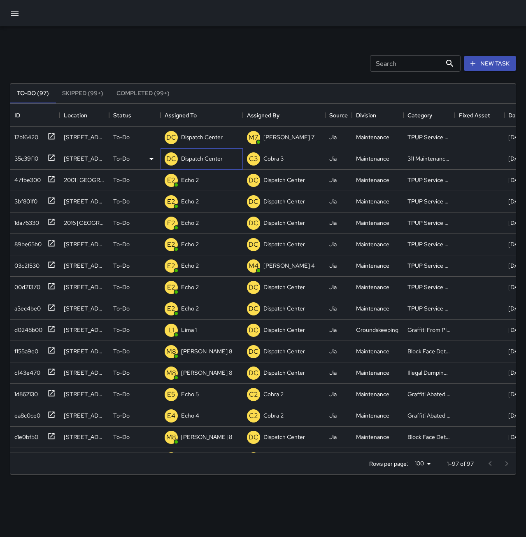
click at [213, 153] on div "Dispatch Center" at bounding box center [202, 159] width 45 height 12
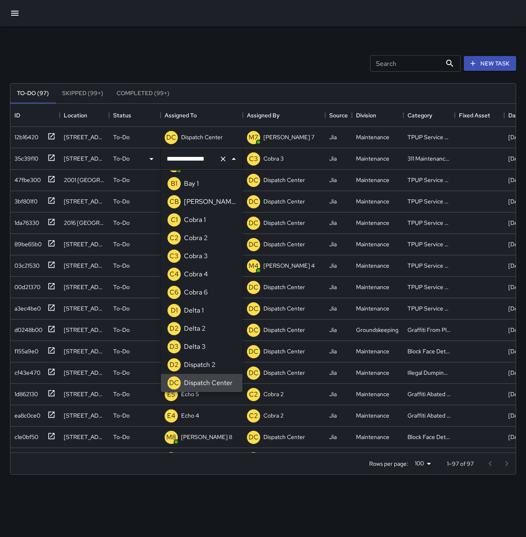
click at [223, 157] on icon "Clear" at bounding box center [223, 159] width 8 height 8
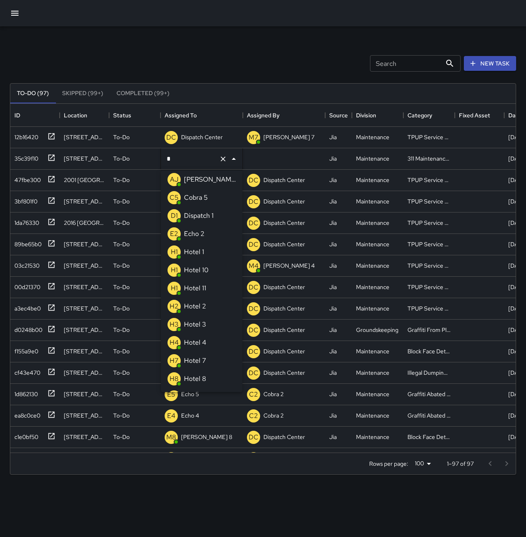
scroll to position [0, 0]
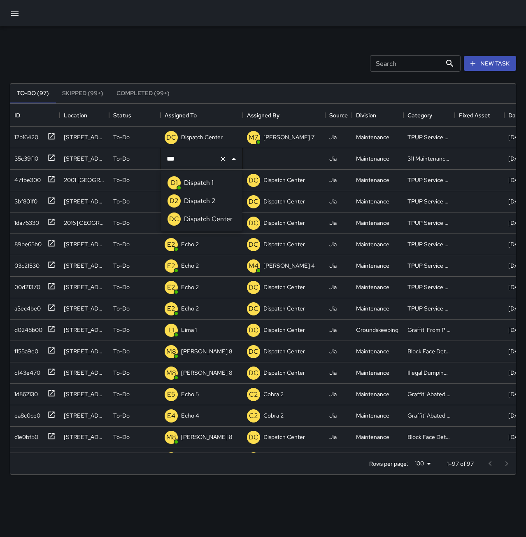
type input "****"
click at [202, 187] on p "Dispatch 1" at bounding box center [199, 183] width 30 height 10
click at [16, 160] on div "35c39f10" at bounding box center [24, 157] width 27 height 12
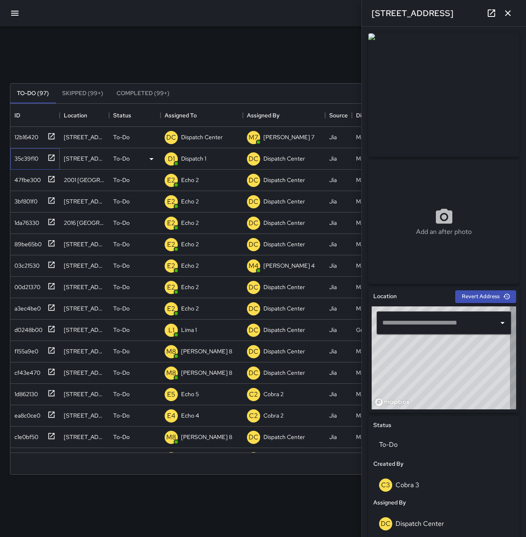
type input "**********"
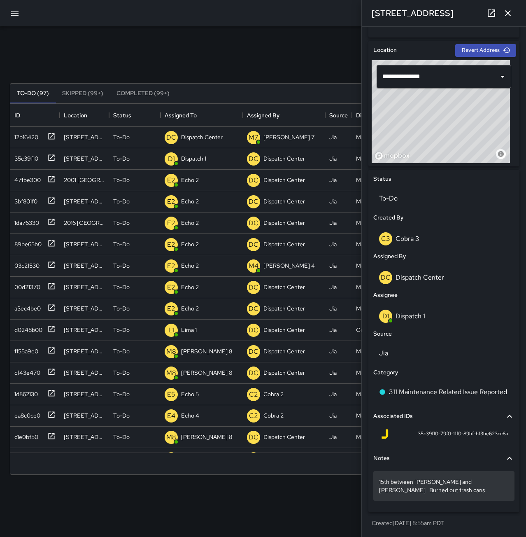
click at [418, 491] on p "15th between Webster and Franklin Burned out trash cans" at bounding box center [444, 486] width 130 height 16
drag, startPoint x: 378, startPoint y: 481, endPoint x: 412, endPoint y: 497, distance: 37.4
click at [449, 493] on p "15th between Webster and Franklin Burned out trash cans" at bounding box center [444, 486] width 130 height 16
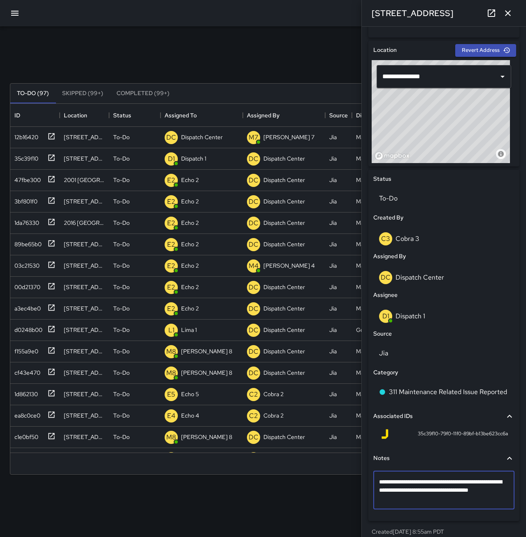
type textarea "**********"
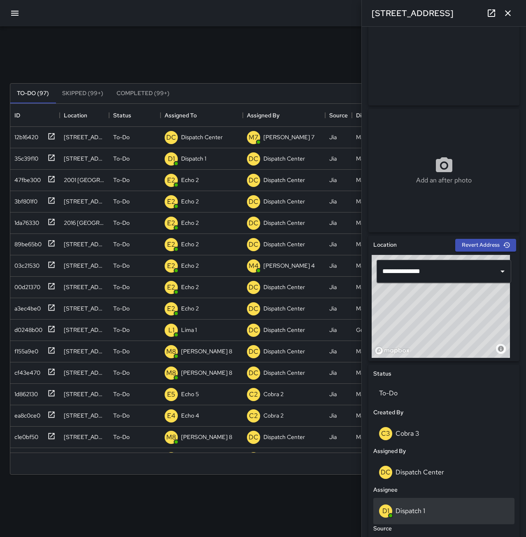
scroll to position [49, 0]
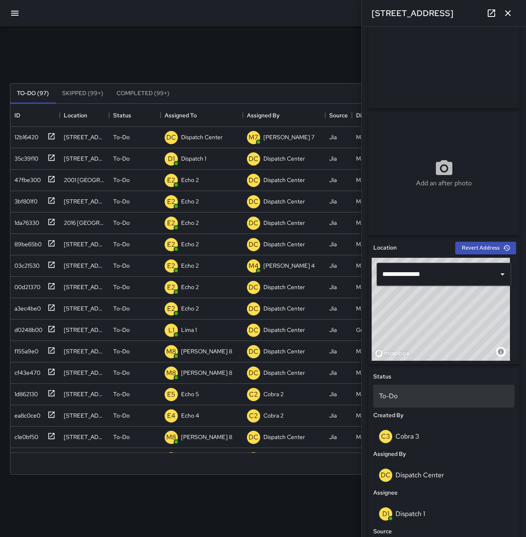
click at [405, 397] on p "To-Do" at bounding box center [444, 396] width 130 height 10
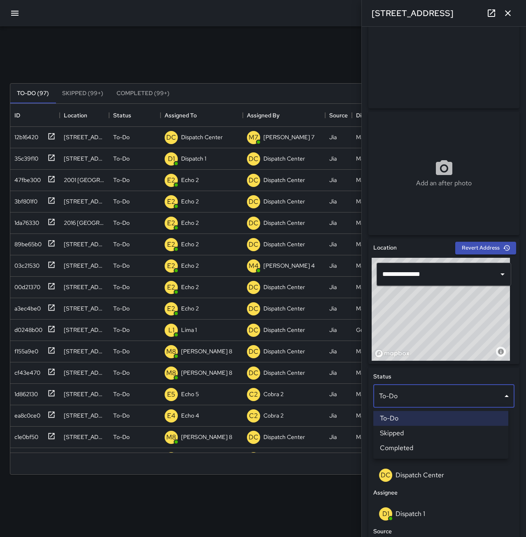
click at [439, 446] on li "Completed" at bounding box center [440, 448] width 135 height 15
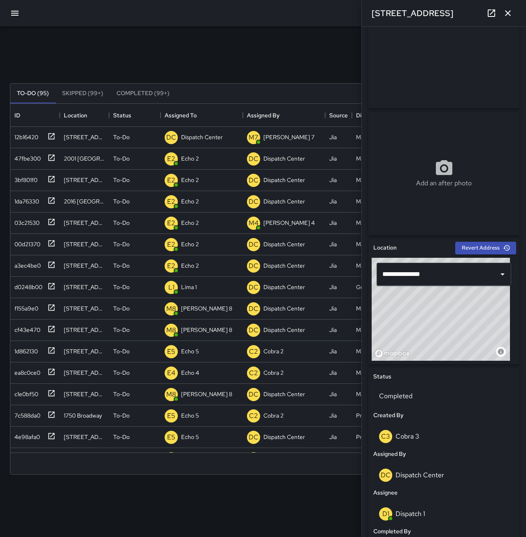
click at [511, 10] on icon "button" at bounding box center [508, 13] width 10 height 10
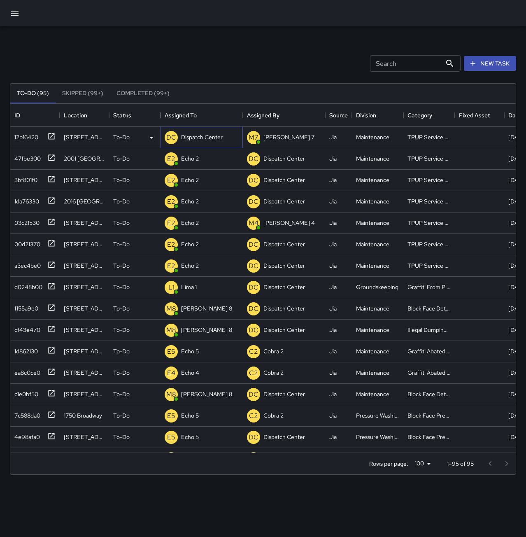
click at [203, 135] on p "Dispatch Center" at bounding box center [202, 137] width 42 height 8
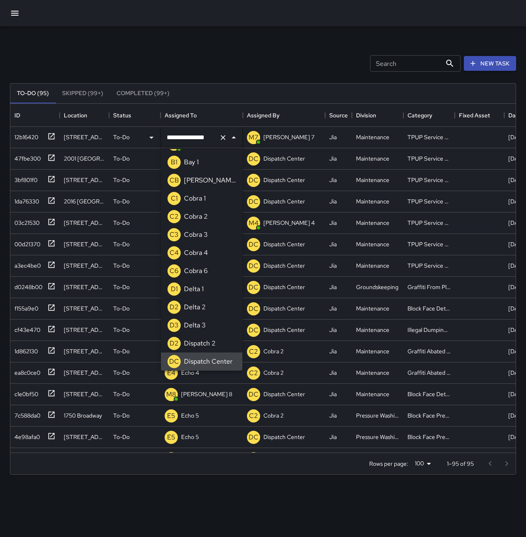
click at [223, 137] on icon "Clear" at bounding box center [223, 137] width 5 height 5
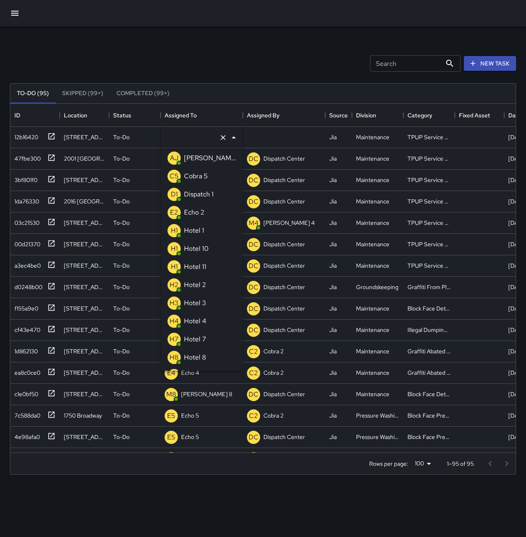
click at [209, 210] on li "E2 Echo 2" at bounding box center [202, 212] width 82 height 18
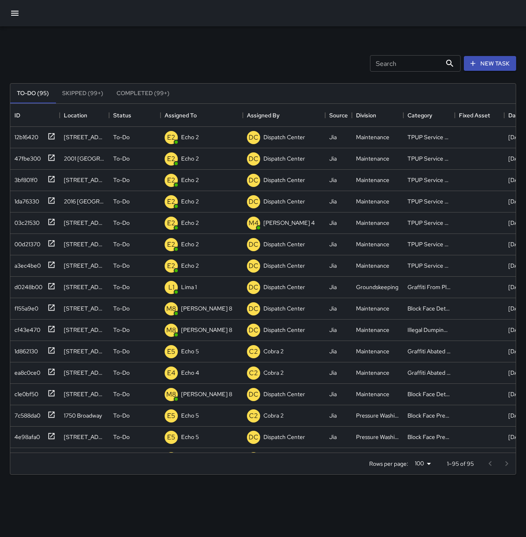
click at [249, 47] on div "Search Search New Task" at bounding box center [263, 63] width 510 height 43
click at [25, 137] on div "c12e3490" at bounding box center [25, 136] width 29 height 12
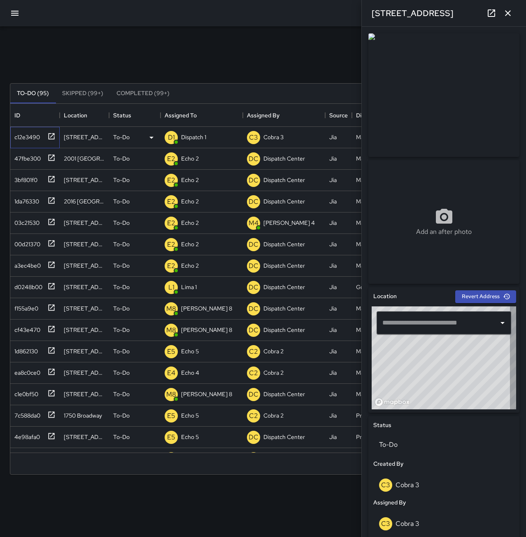
type input "**********"
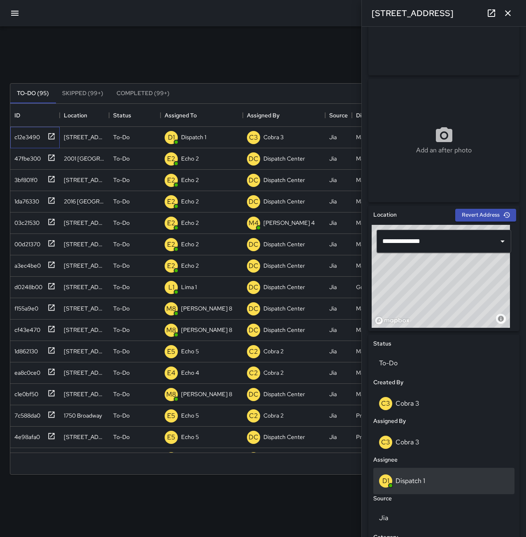
scroll to position [82, 0]
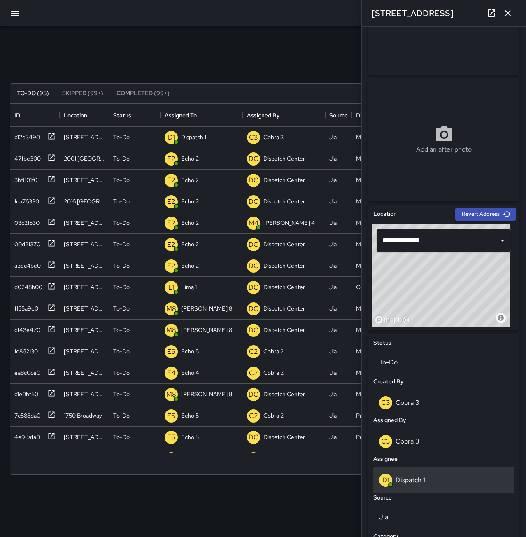
click at [468, 472] on div "D1 Dispatch 1" at bounding box center [443, 480] width 141 height 26
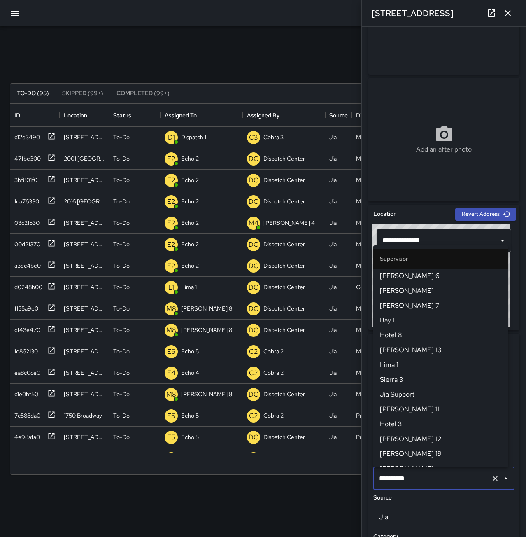
scroll to position [483, 0]
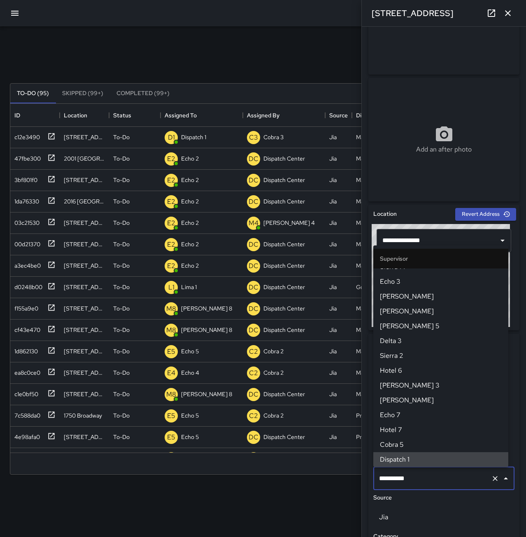
click at [492, 478] on icon "Clear" at bounding box center [495, 478] width 8 height 8
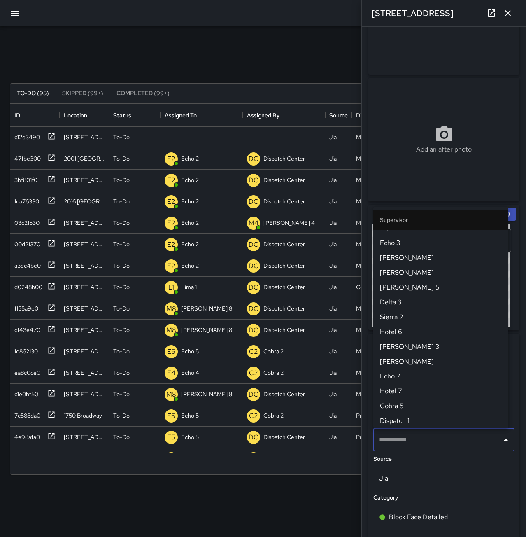
scroll to position [0, 0]
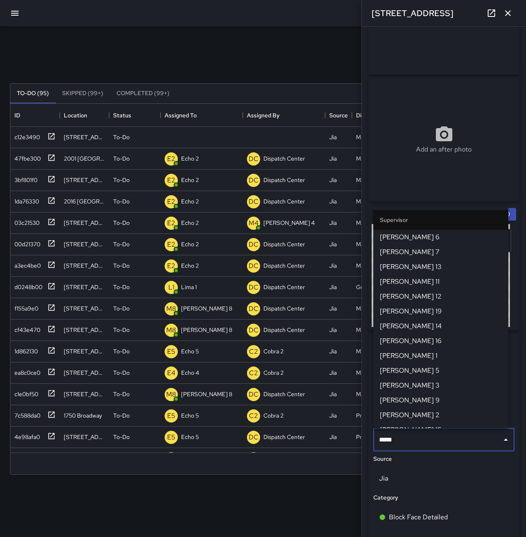
type input "******"
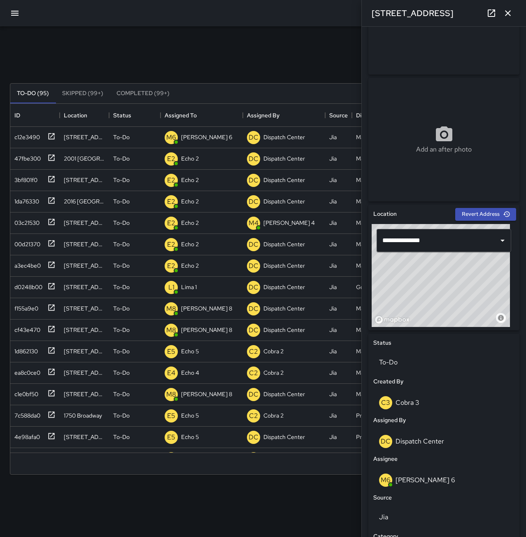
click at [512, 10] on icon "button" at bounding box center [508, 13] width 10 height 10
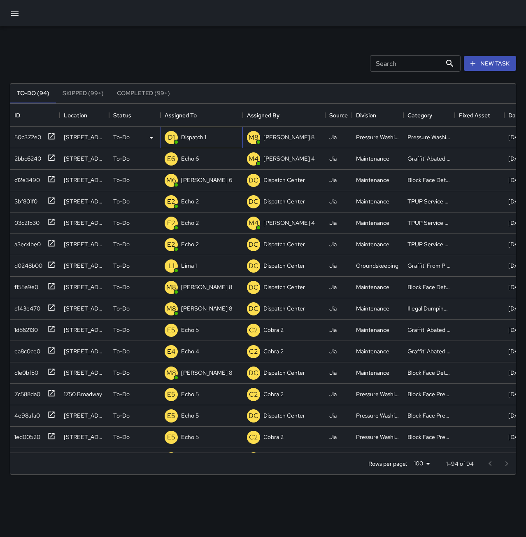
click at [209, 135] on div "D1 Dispatch 1" at bounding box center [202, 137] width 82 height 21
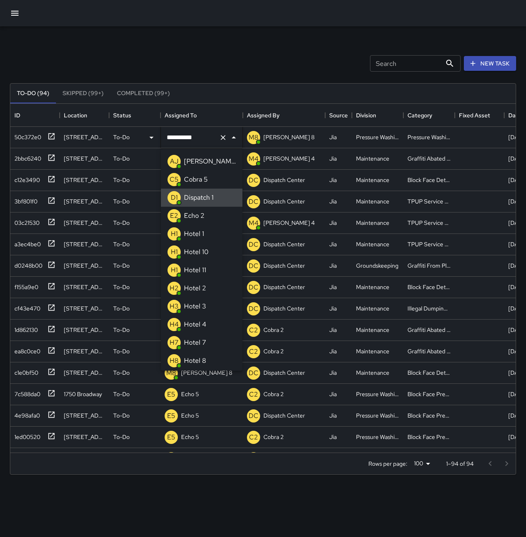
click at [221, 140] on icon "Clear" at bounding box center [223, 137] width 8 height 8
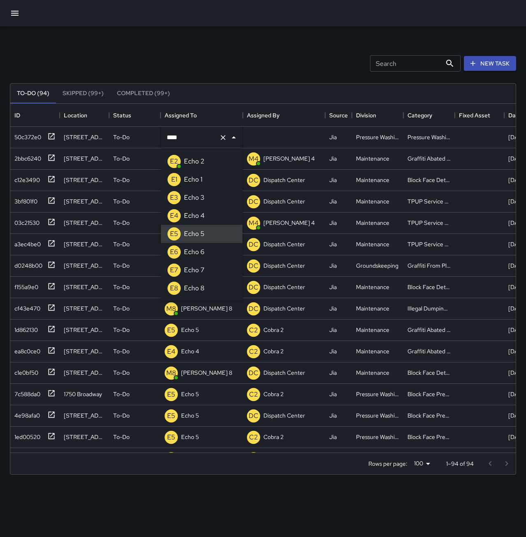
type input "******"
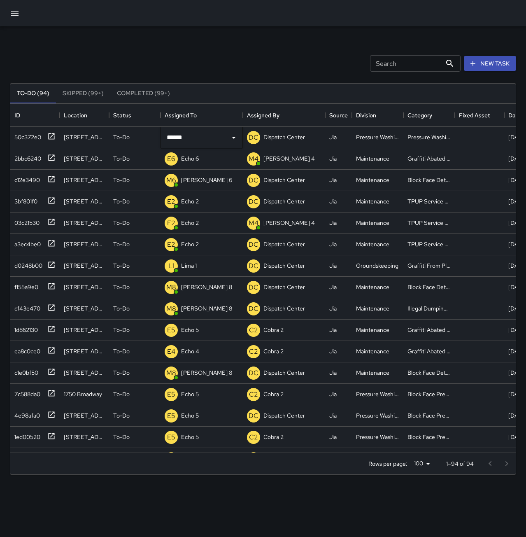
click at [182, 28] on div "Search Search New Task To-Do (94) Skipped (99+) Completed (99+) ID Location Sta…" at bounding box center [263, 256] width 526 height 460
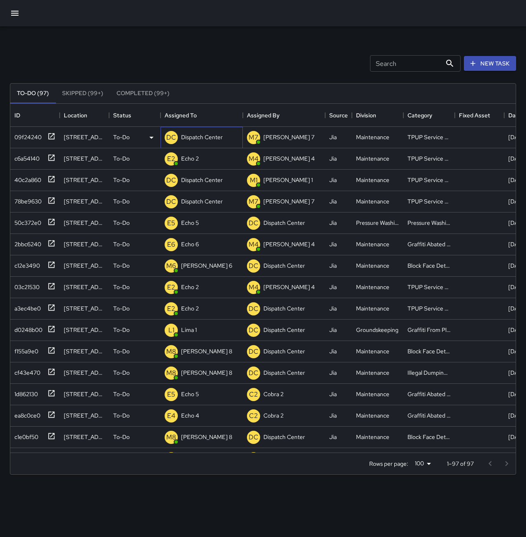
click at [187, 139] on p "Dispatch Center" at bounding box center [202, 137] width 42 height 8
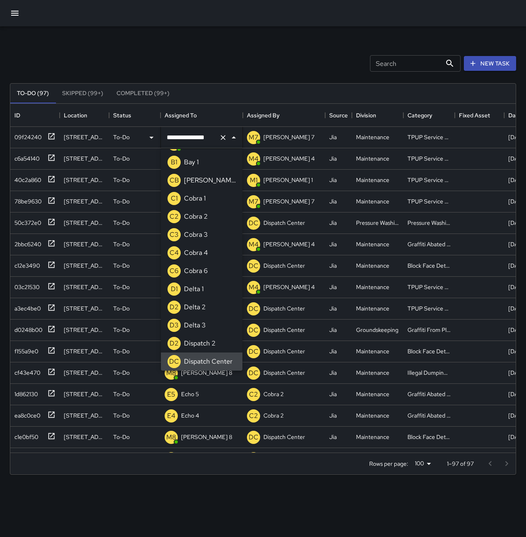
click at [225, 137] on icon "Clear" at bounding box center [223, 137] width 8 height 8
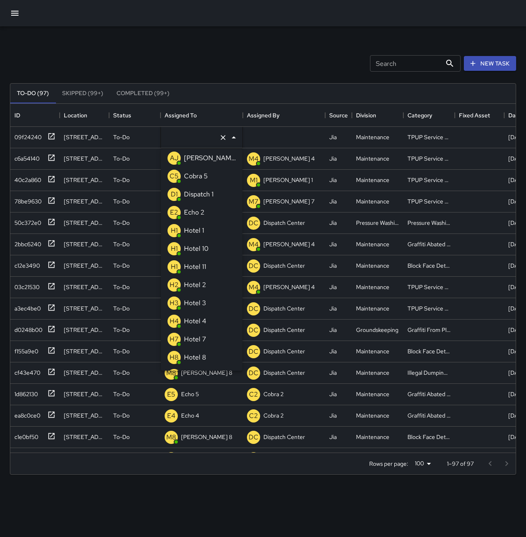
click at [206, 208] on li "E2 Echo 2" at bounding box center [202, 212] width 82 height 18
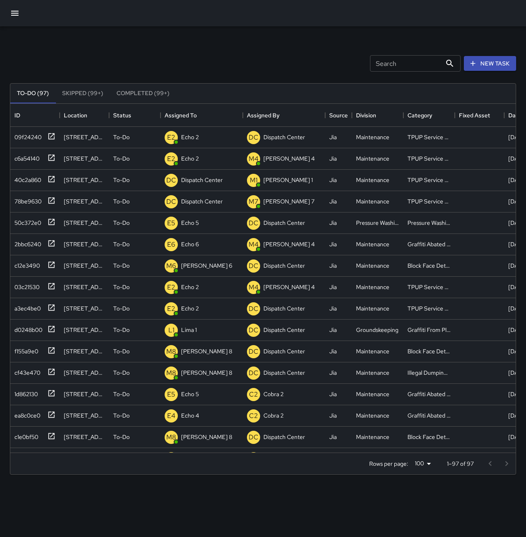
click at [196, 82] on div "To-Do (97) Skipped (99+) Completed (99+) ID Location Status Assigned To Assigne…" at bounding box center [263, 279] width 506 height 415
click at [212, 182] on p "Dispatch Center" at bounding box center [202, 180] width 42 height 8
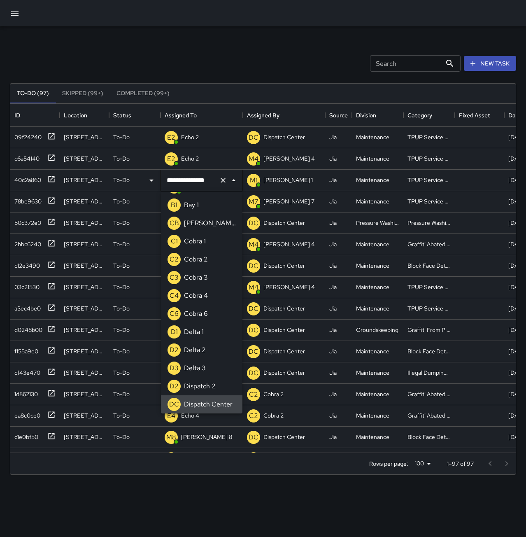
click at [221, 178] on icon "Clear" at bounding box center [223, 180] width 8 height 8
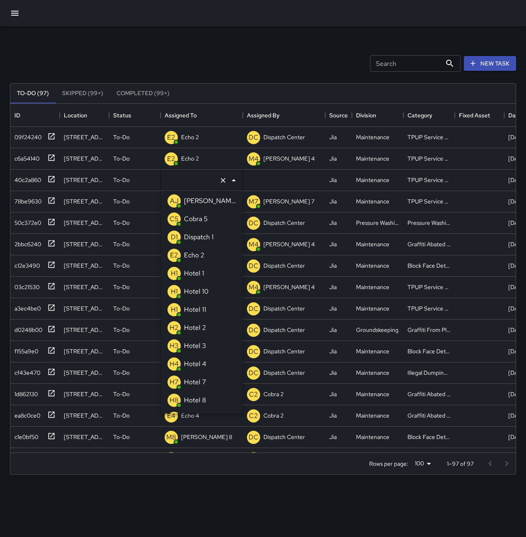
click at [206, 250] on div "Echo 2" at bounding box center [194, 255] width 24 height 13
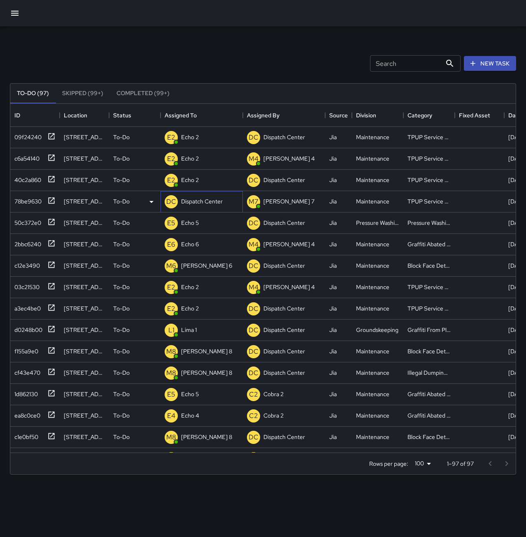
click at [201, 203] on p "Dispatch Center" at bounding box center [202, 201] width 42 height 8
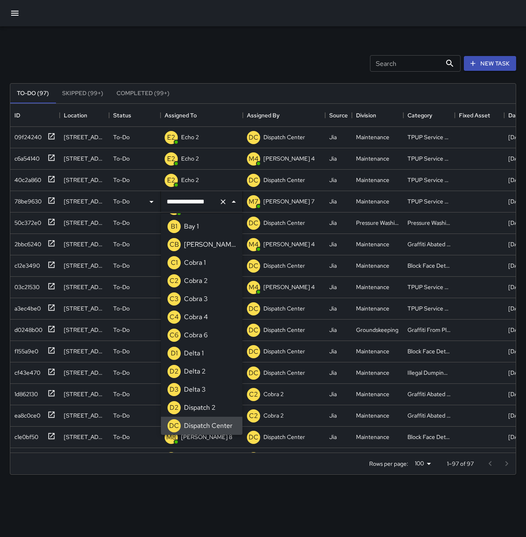
click at [226, 204] on icon "Clear" at bounding box center [223, 202] width 8 height 8
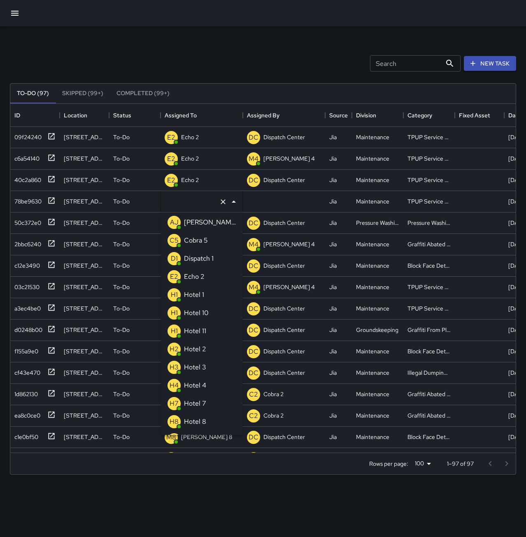
click at [205, 275] on div "Echo 2" at bounding box center [194, 276] width 24 height 13
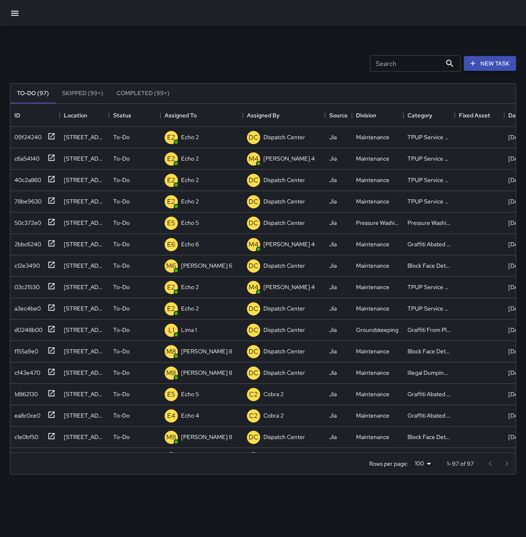
click at [197, 61] on div "Search Search New Task" at bounding box center [263, 63] width 510 height 43
click at [213, 138] on p "Dispatch Center" at bounding box center [202, 137] width 42 height 8
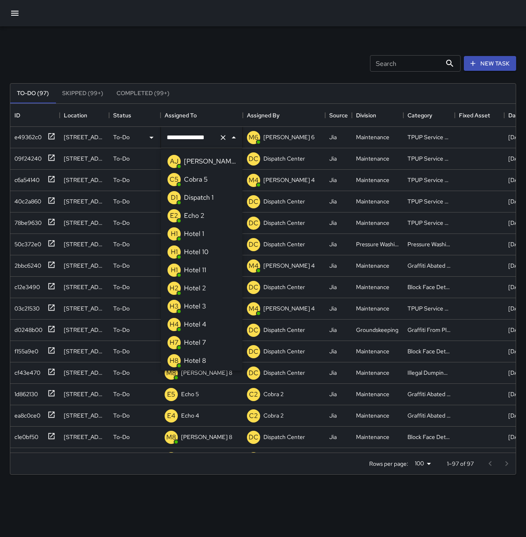
scroll to position [434, 0]
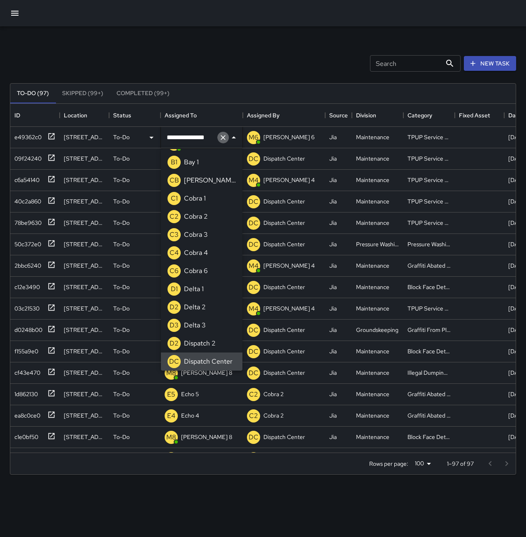
click at [222, 137] on icon "Clear" at bounding box center [223, 137] width 8 height 8
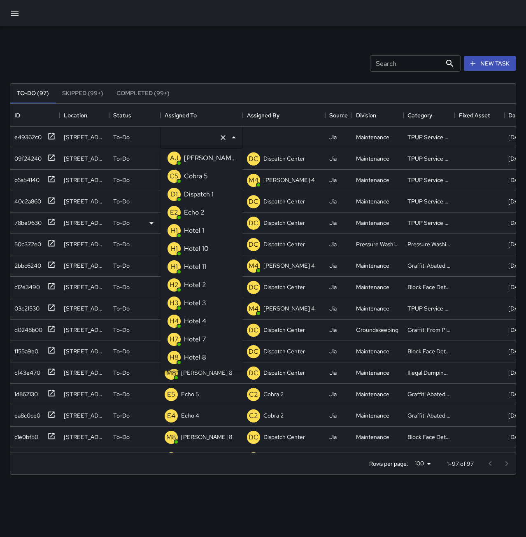
click at [203, 217] on p "Echo 2" at bounding box center [194, 213] width 21 height 10
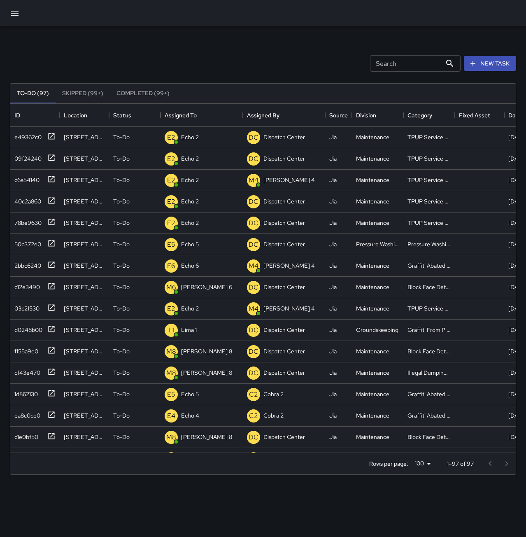
click at [221, 56] on div "Search Search New Task" at bounding box center [263, 63] width 510 height 43
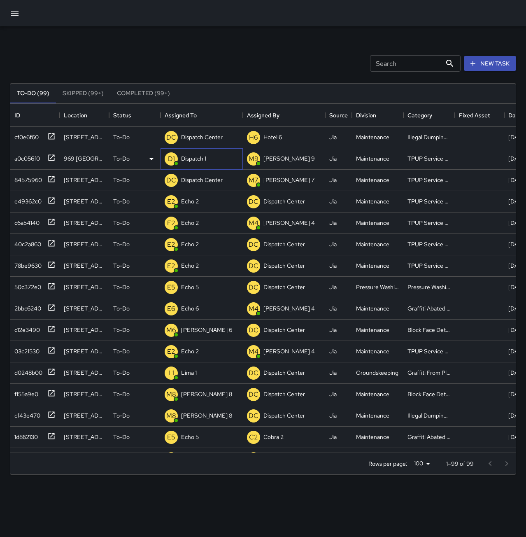
click at [193, 160] on p "Dispatch 1" at bounding box center [193, 158] width 25 height 8
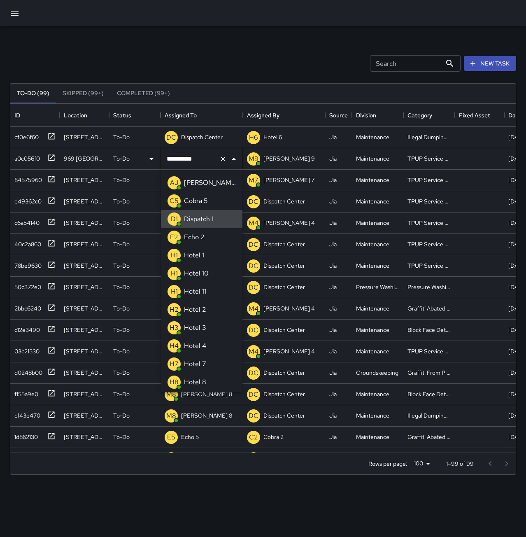
click at [223, 161] on icon "Clear" at bounding box center [223, 159] width 8 height 8
click at [200, 239] on p "Echo 2" at bounding box center [194, 237] width 21 height 10
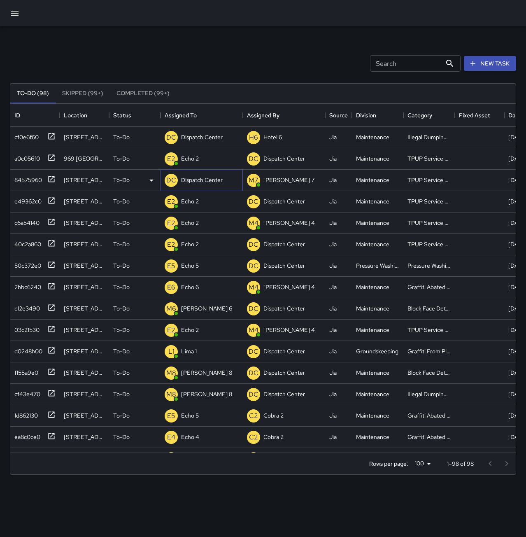
click at [203, 177] on p "Dispatch Center" at bounding box center [202, 180] width 42 height 8
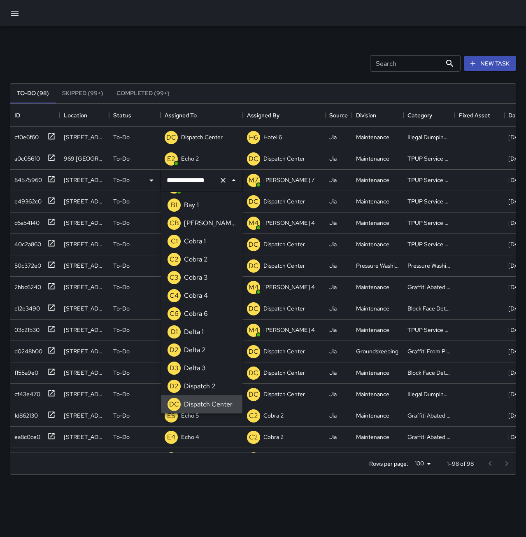
click at [222, 180] on icon "Clear" at bounding box center [223, 180] width 8 height 8
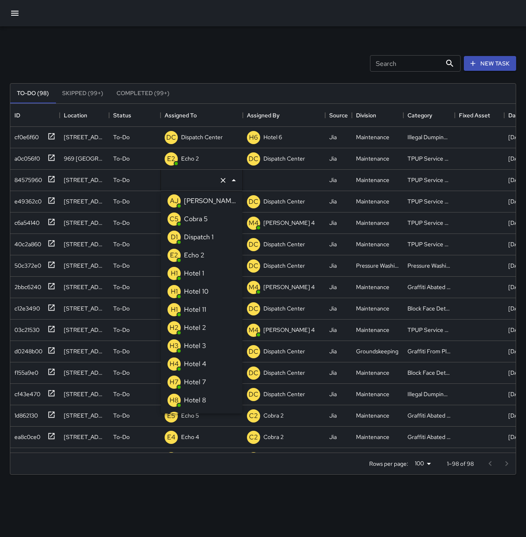
click at [205, 258] on div "Echo 2" at bounding box center [194, 255] width 24 height 13
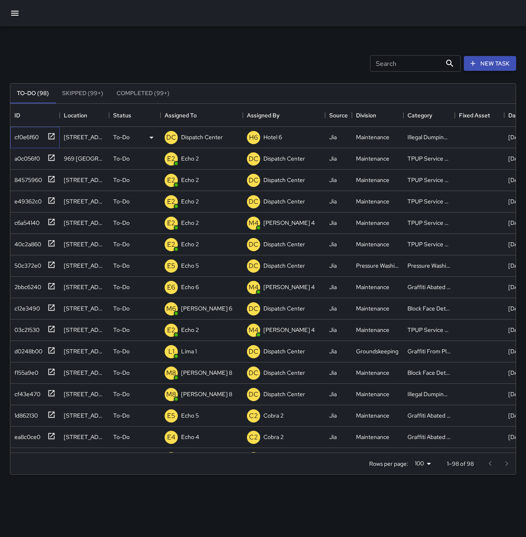
click at [30, 133] on div "cf0e6f60" at bounding box center [25, 136] width 28 height 12
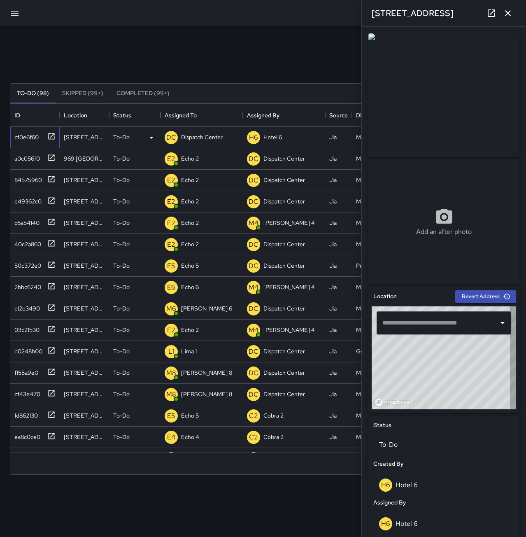
type input "**********"
click at [207, 139] on p "Dispatch Center" at bounding box center [202, 137] width 42 height 8
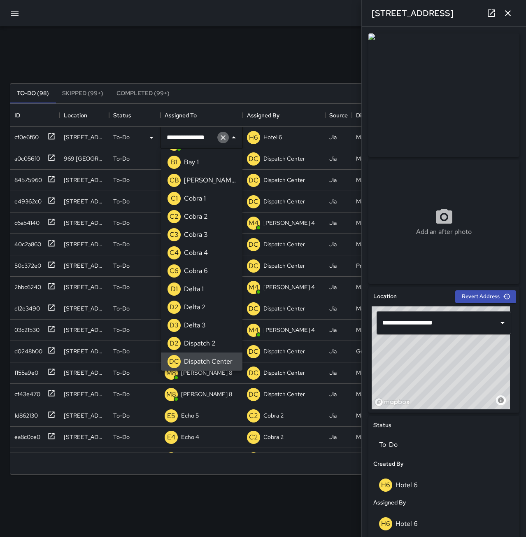
click at [222, 138] on icon "Clear" at bounding box center [223, 137] width 8 height 8
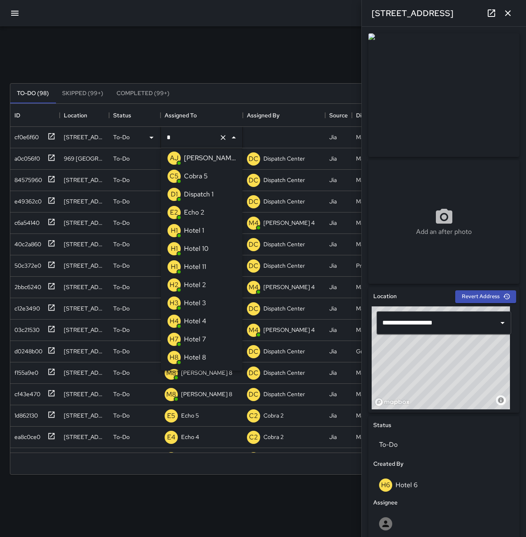
scroll to position [0, 0]
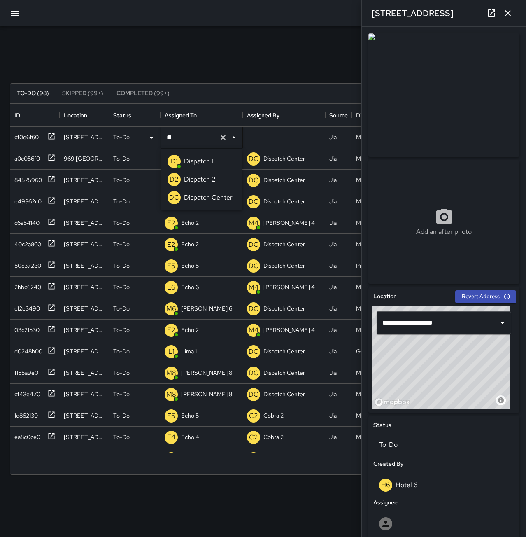
type input "***"
click at [206, 158] on p "Dispatch 1" at bounding box center [199, 161] width 30 height 10
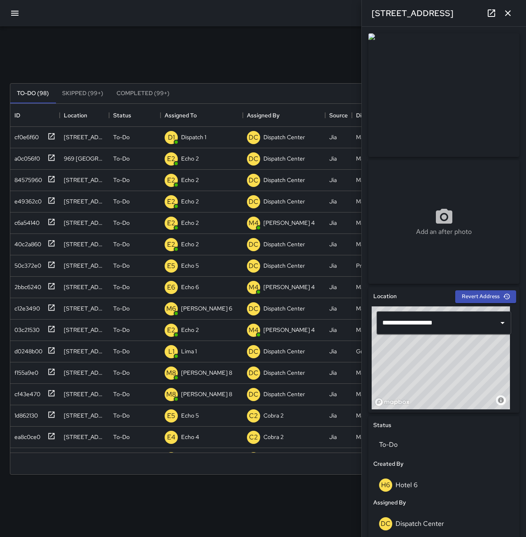
click at [242, 45] on div "Search Search New Task" at bounding box center [263, 63] width 510 height 43
click at [28, 133] on div "cf0e6f60" at bounding box center [25, 136] width 28 height 12
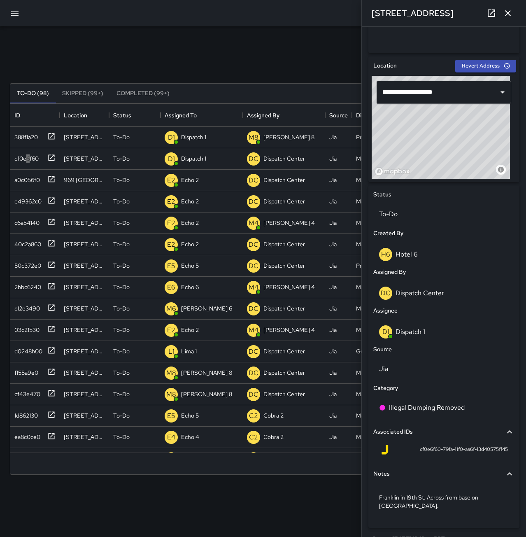
scroll to position [246, 0]
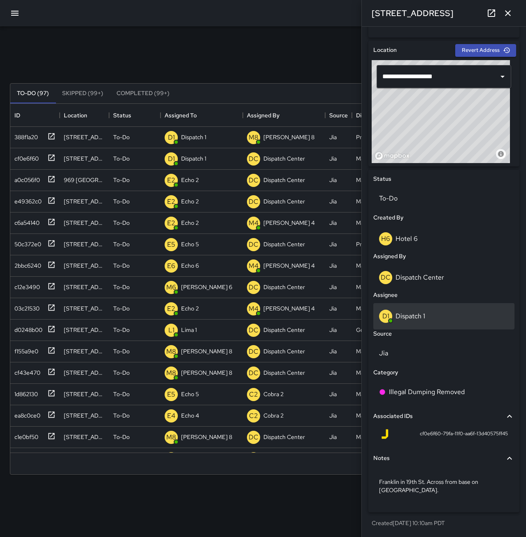
click at [427, 312] on div "D1 Dispatch 1" at bounding box center [444, 316] width 130 height 13
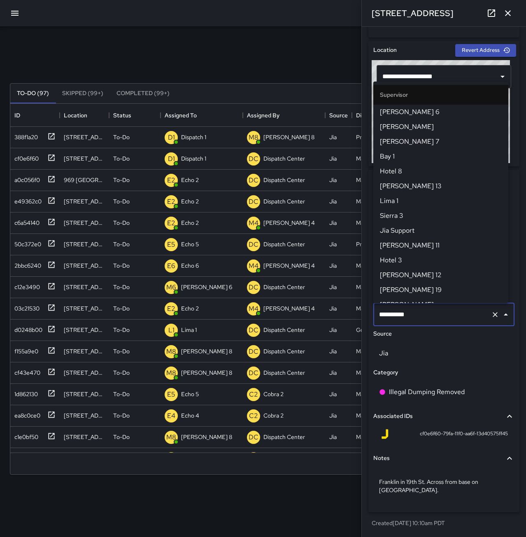
scroll to position [483, 0]
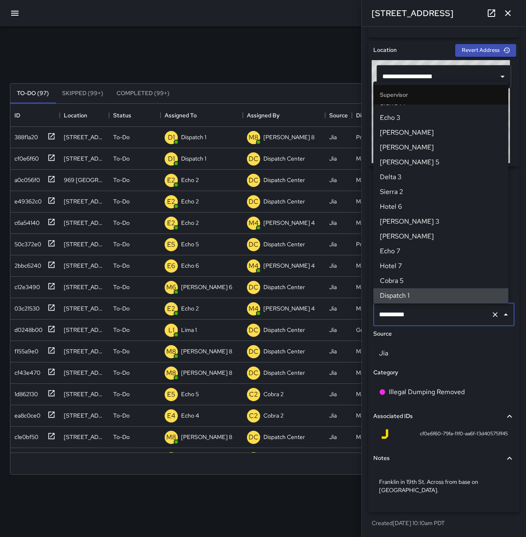
click at [491, 311] on icon "Clear" at bounding box center [495, 314] width 8 height 8
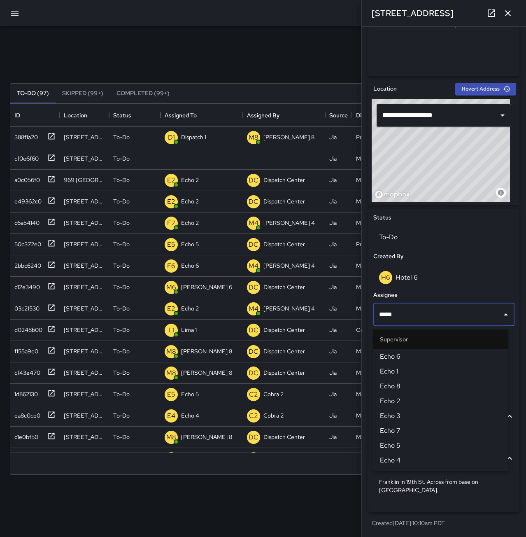
type input "******"
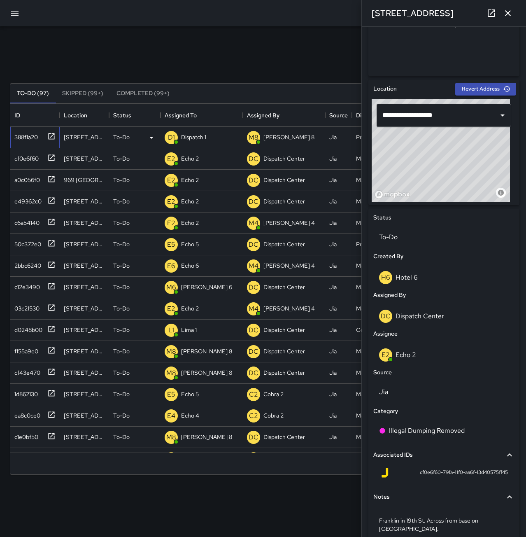
click at [34, 134] on div "388f1a20" at bounding box center [24, 136] width 27 height 12
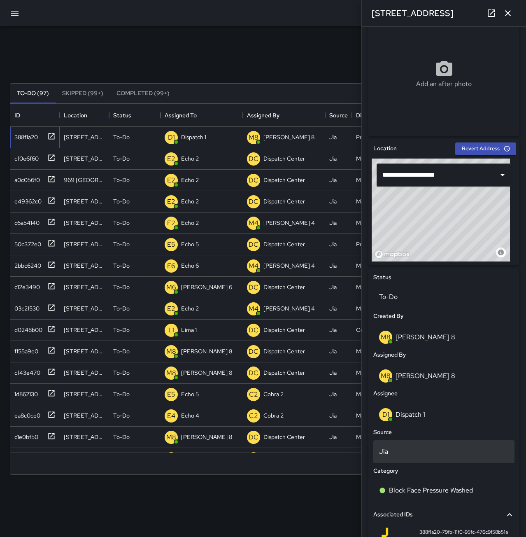
scroll to position [165, 0]
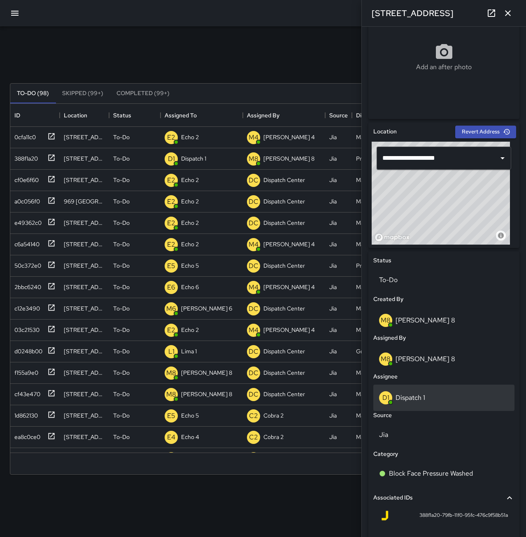
click at [461, 401] on div "D1 Dispatch 1" at bounding box center [444, 397] width 130 height 13
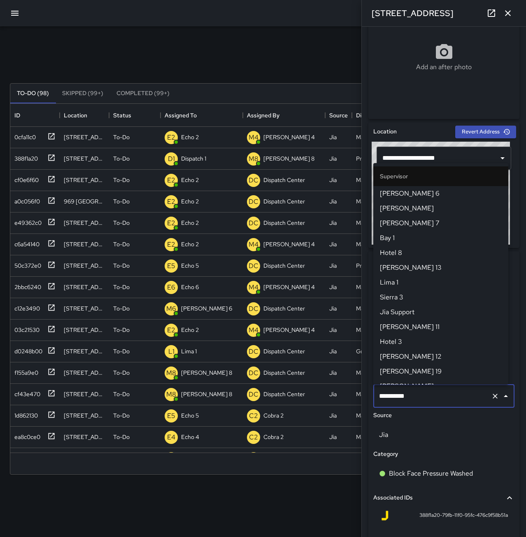
scroll to position [483, 0]
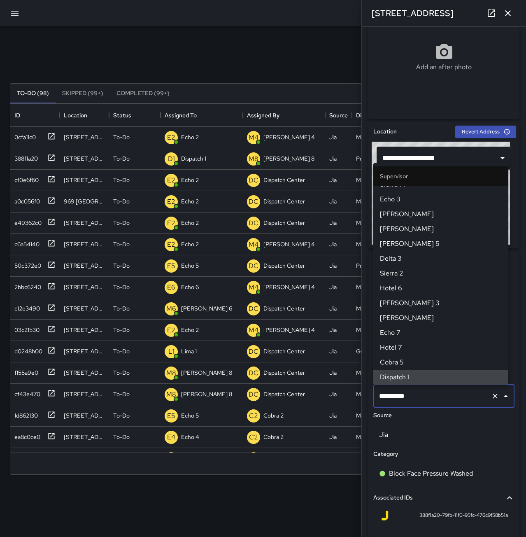
click at [491, 393] on icon "Clear" at bounding box center [495, 396] width 8 height 8
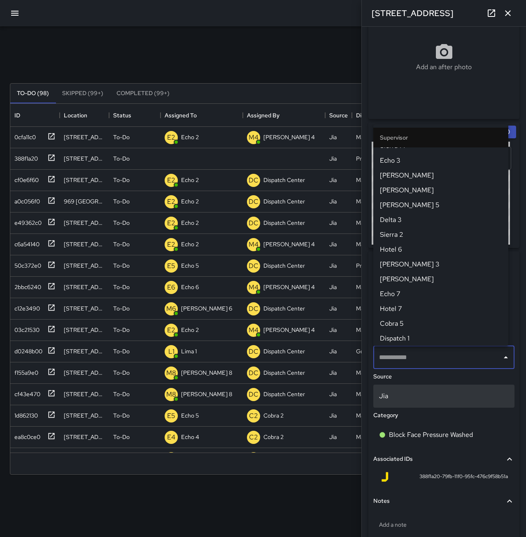
scroll to position [0, 0]
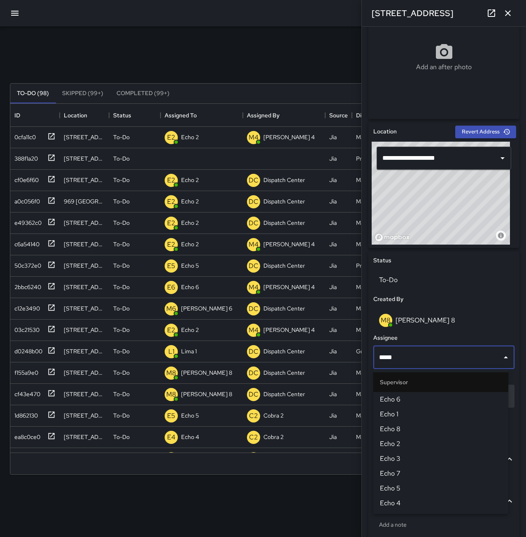
type input "******"
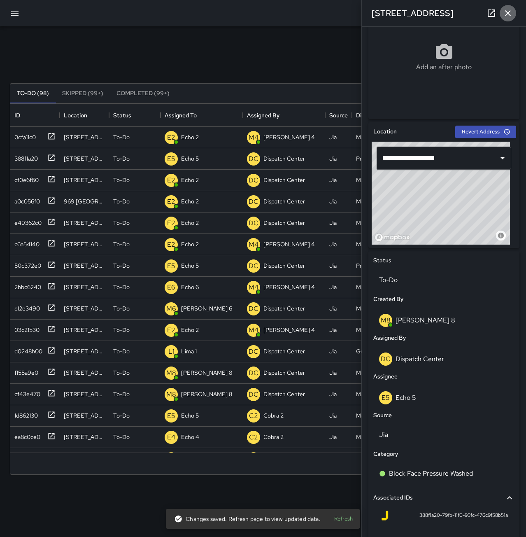
click at [507, 14] on icon "button" at bounding box center [508, 13] width 6 height 6
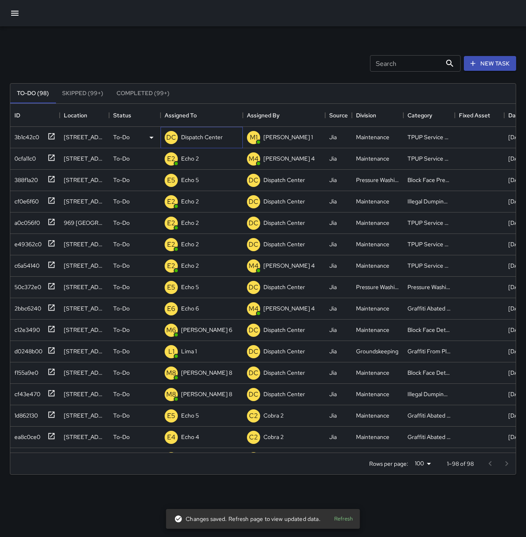
click at [199, 135] on p "Dispatch Center" at bounding box center [202, 137] width 42 height 8
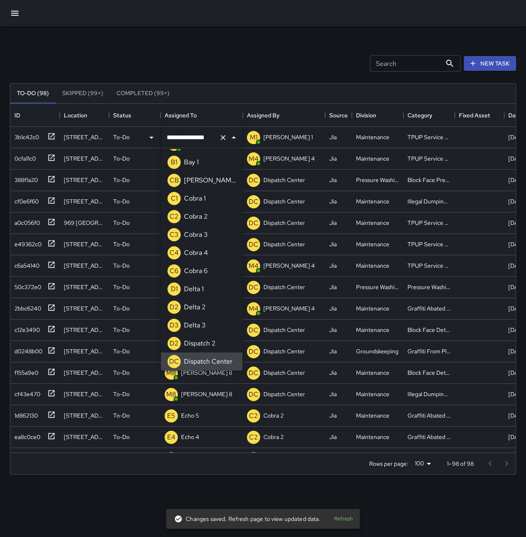
click at [221, 136] on icon "Clear" at bounding box center [223, 137] width 8 height 8
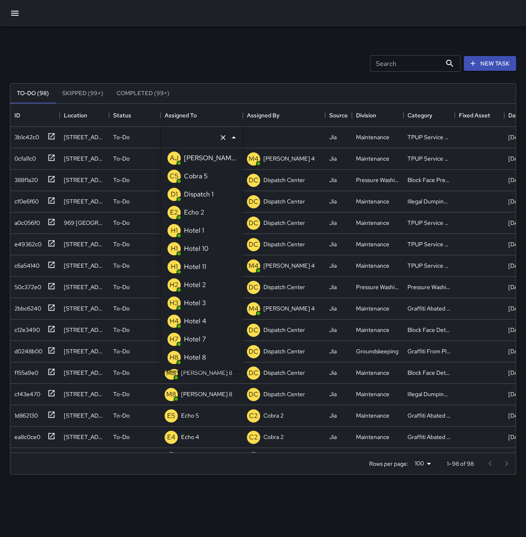
click at [210, 212] on li "E2 Echo 2" at bounding box center [202, 212] width 82 height 18
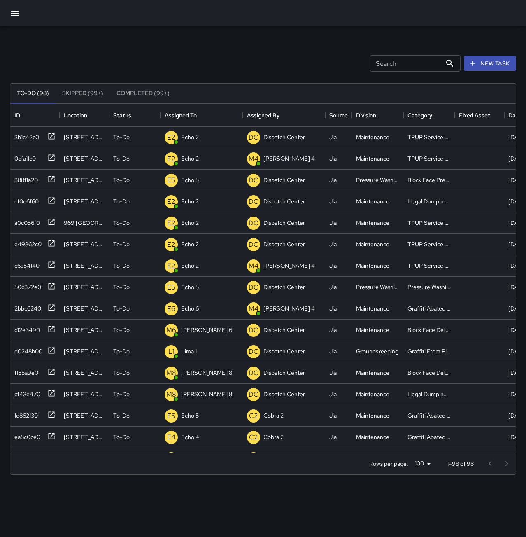
click at [226, 47] on div "Search Search New Task" at bounding box center [263, 63] width 510 height 43
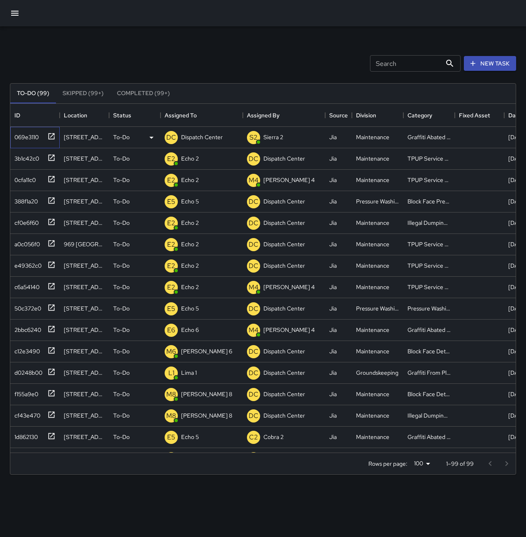
click at [25, 137] on div "069e3110" at bounding box center [25, 136] width 28 height 12
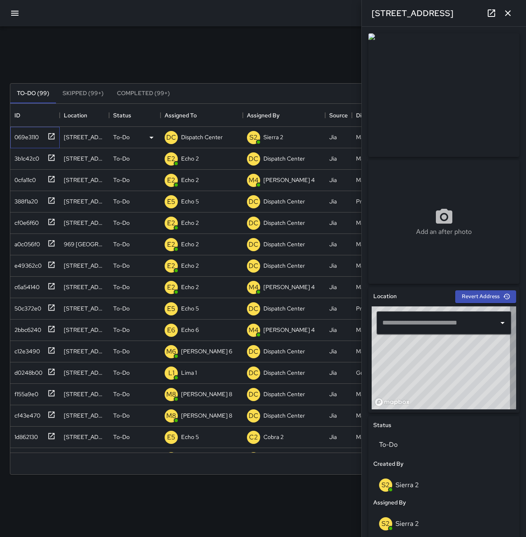
type input "**********"
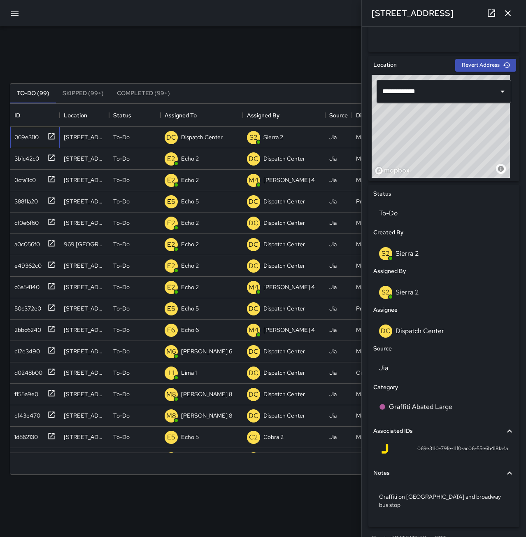
scroll to position [238, 0]
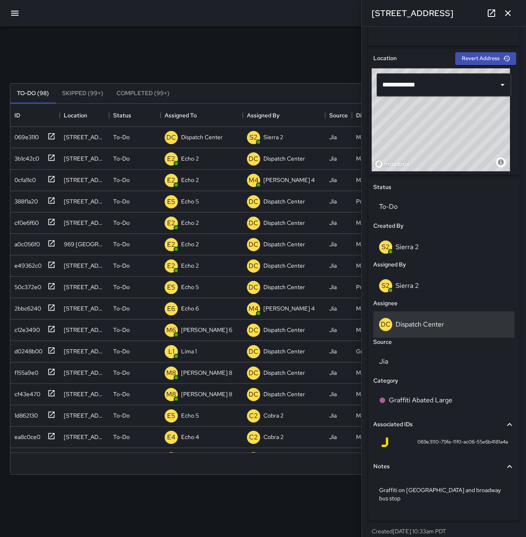
click at [448, 320] on div "DC Dispatch Center" at bounding box center [444, 324] width 130 height 13
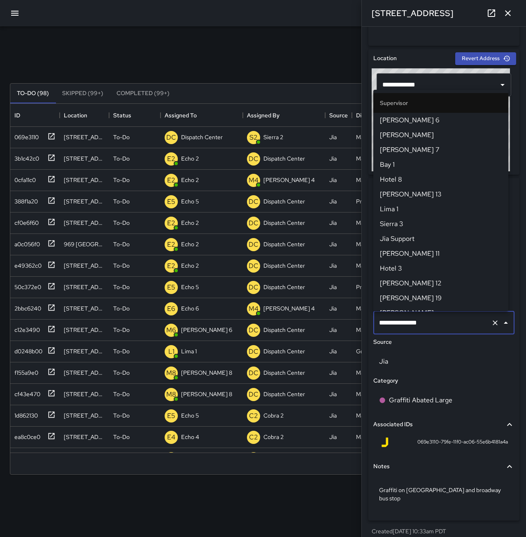
scroll to position [780, 0]
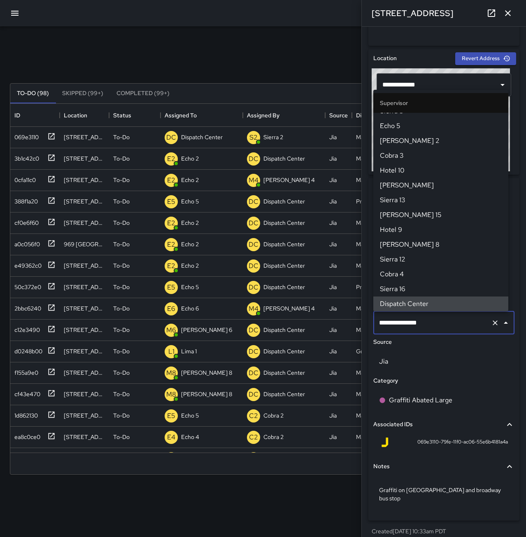
click at [491, 322] on icon "Clear" at bounding box center [495, 323] width 8 height 8
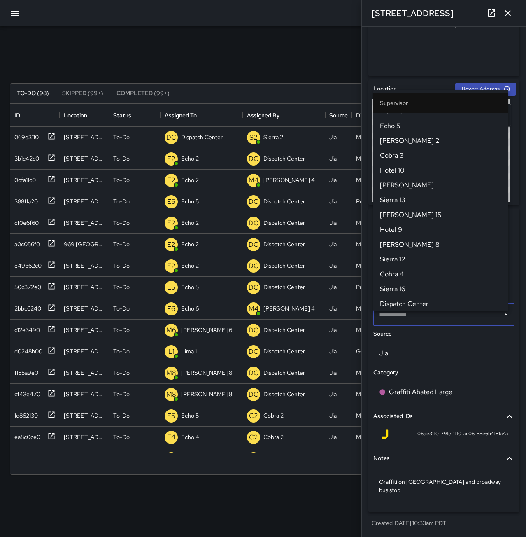
scroll to position [199, 0]
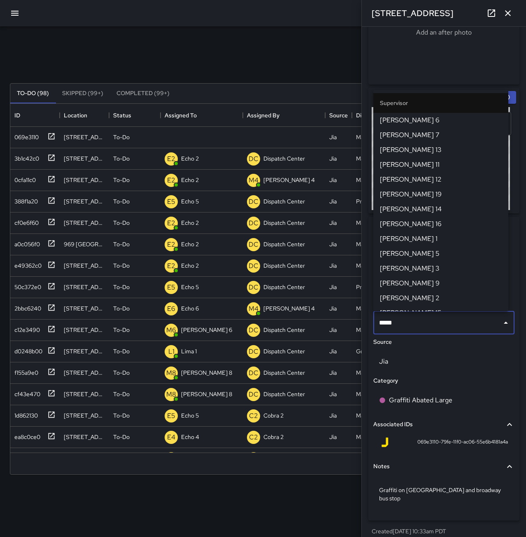
type input "******"
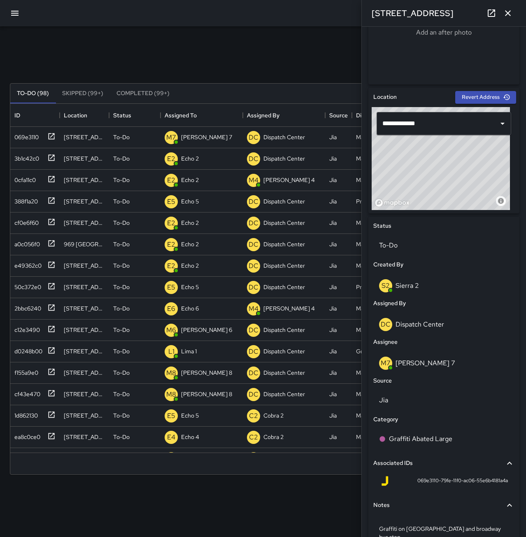
click at [509, 16] on icon "button" at bounding box center [508, 13] width 10 height 10
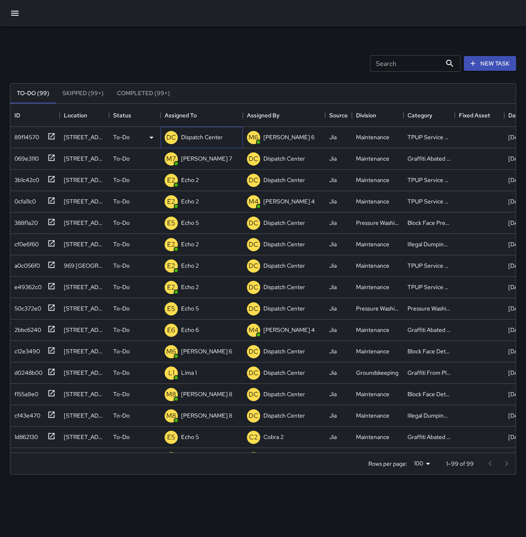
click at [206, 140] on p "Dispatch Center" at bounding box center [202, 137] width 42 height 8
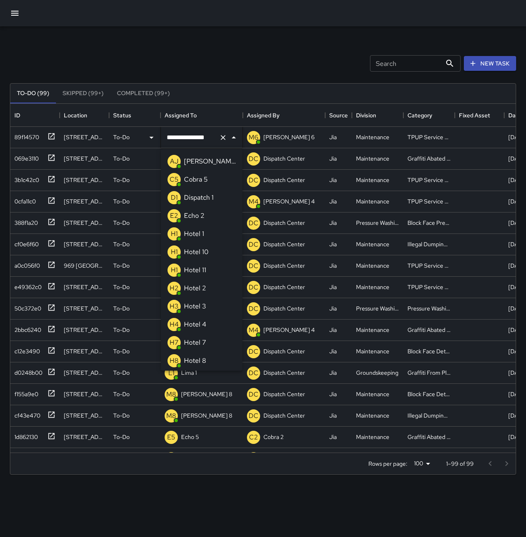
scroll to position [434, 0]
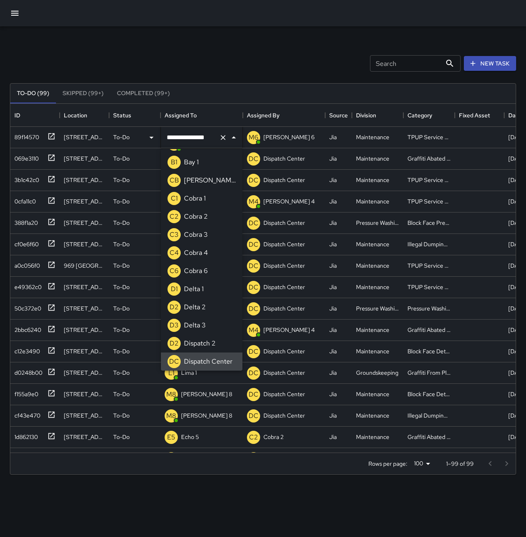
click at [224, 140] on icon "Clear" at bounding box center [223, 137] width 8 height 8
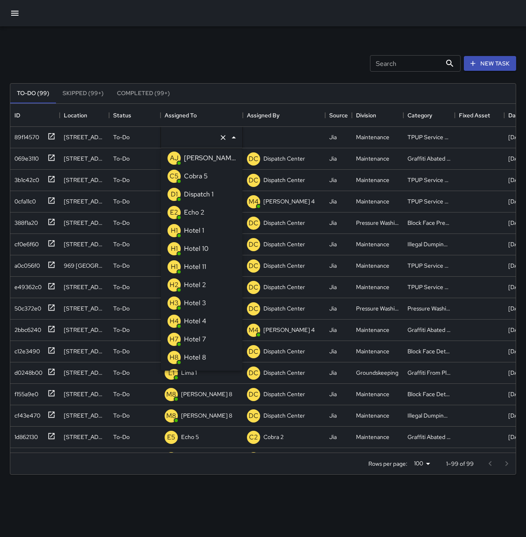
click at [206, 215] on li "E2 Echo 2" at bounding box center [202, 212] width 82 height 18
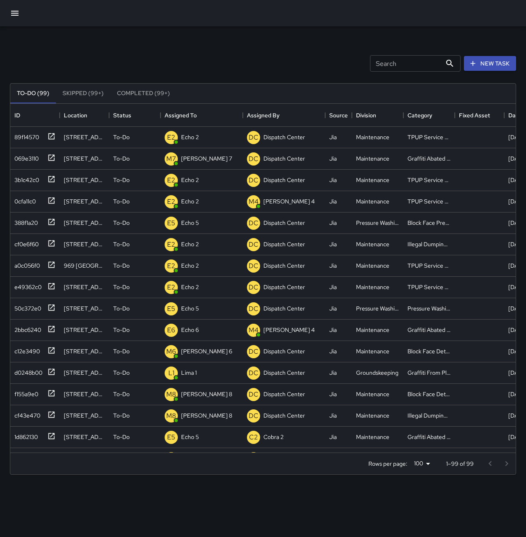
click at [204, 67] on div "Search Search New Task" at bounding box center [263, 63] width 510 height 43
click at [28, 157] on div "ce640c50" at bounding box center [26, 157] width 30 height 12
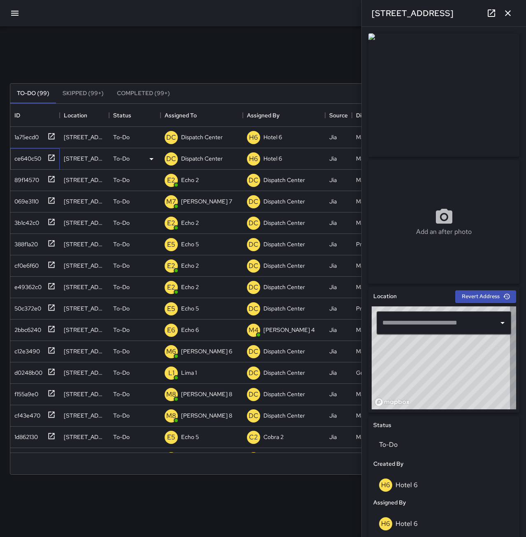
type input "**********"
click at [220, 156] on p "Dispatch Center" at bounding box center [202, 158] width 42 height 8
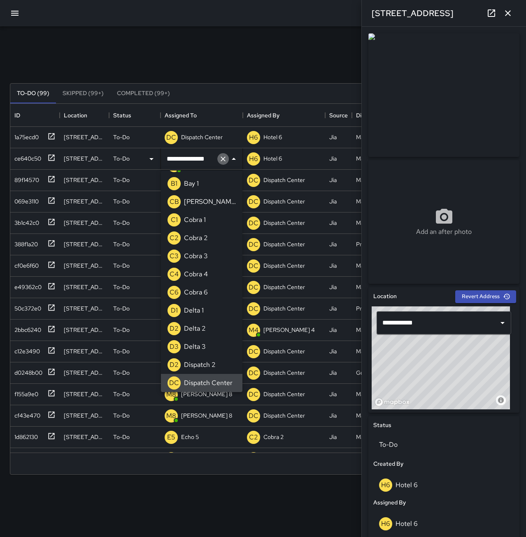
click at [225, 157] on icon "Clear" at bounding box center [223, 158] width 5 height 5
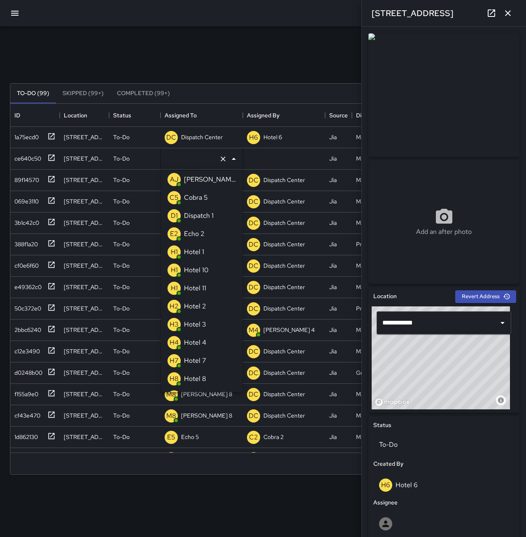
click at [209, 235] on li "E2 Echo 2" at bounding box center [202, 234] width 82 height 18
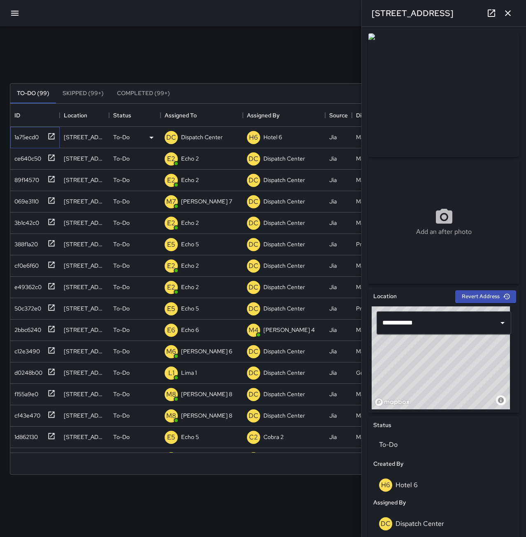
click at [49, 139] on icon at bounding box center [52, 136] width 6 height 6
type input "**********"
click at [201, 137] on p "Dispatch Center" at bounding box center [202, 137] width 42 height 8
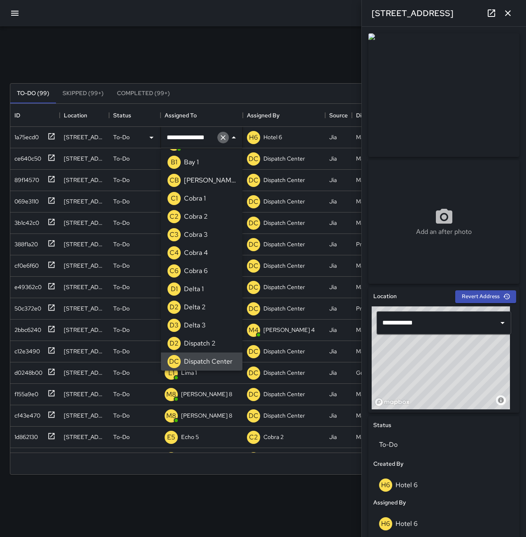
click at [222, 138] on icon "Clear" at bounding box center [223, 137] width 5 height 5
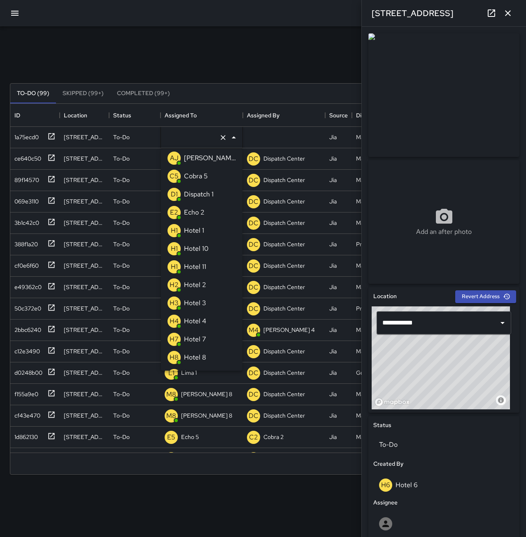
click at [215, 213] on li "E2 Echo 2" at bounding box center [202, 212] width 82 height 18
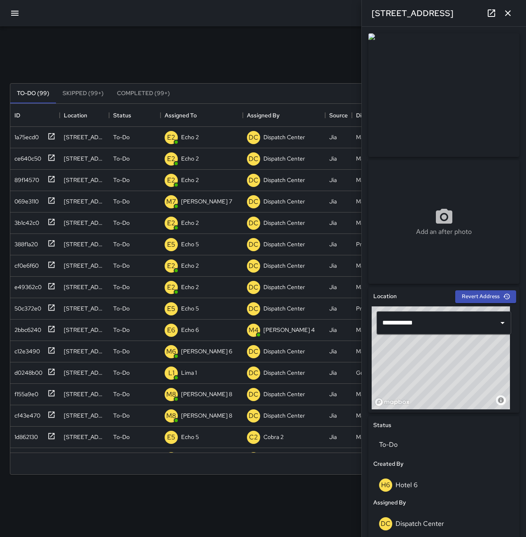
click at [174, 49] on div "Search Search New Task" at bounding box center [263, 63] width 510 height 43
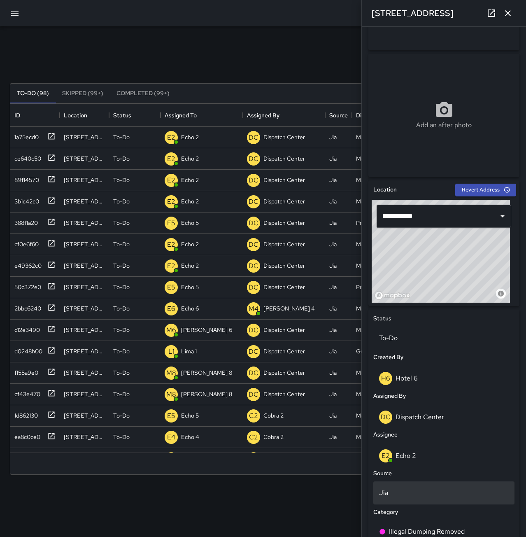
scroll to position [124, 0]
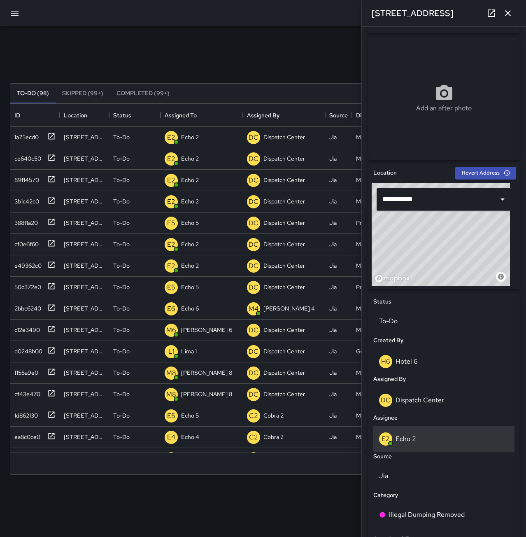
click at [440, 437] on div "E2 Echo 2" at bounding box center [444, 438] width 130 height 13
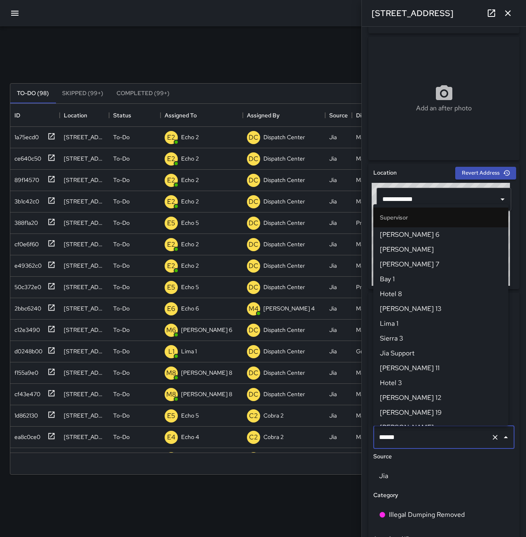
scroll to position [261, 0]
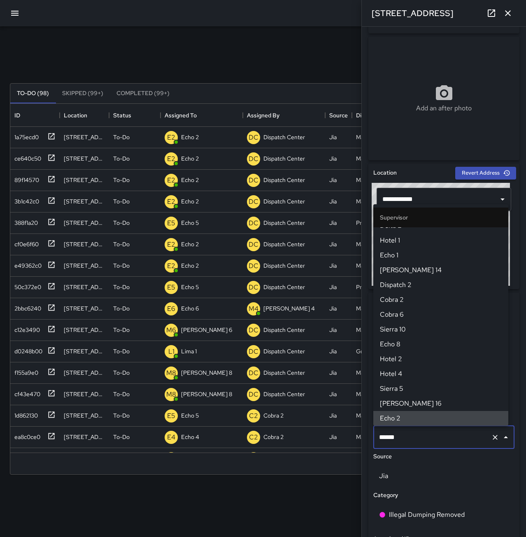
click at [490, 434] on button "Clear" at bounding box center [496, 438] width 12 height 12
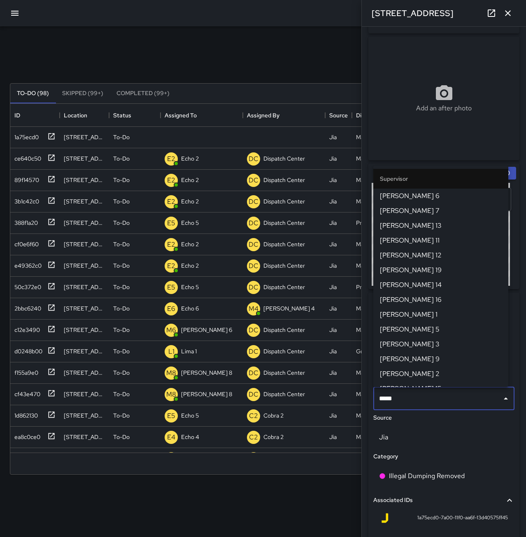
type input "******"
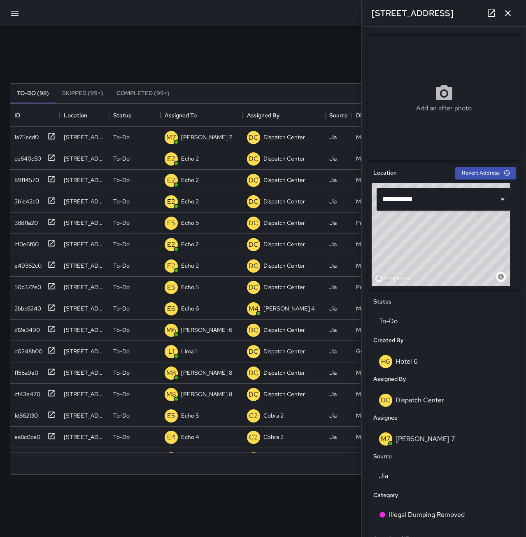
click at [505, 15] on icon "button" at bounding box center [508, 13] width 10 height 10
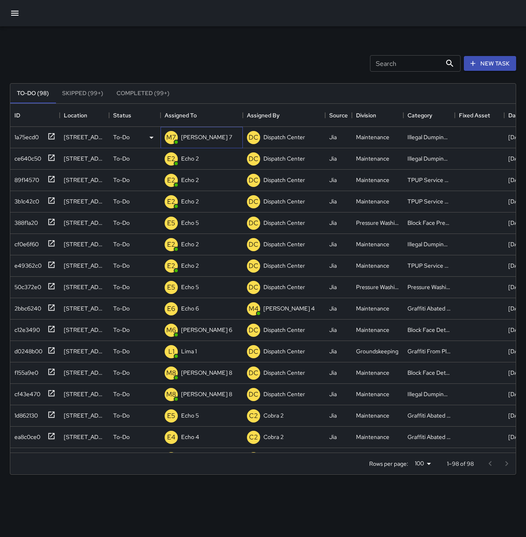
click at [198, 140] on p "Mike 7" at bounding box center [206, 137] width 51 height 8
click at [198, 140] on input "******" at bounding box center [190, 138] width 51 height 16
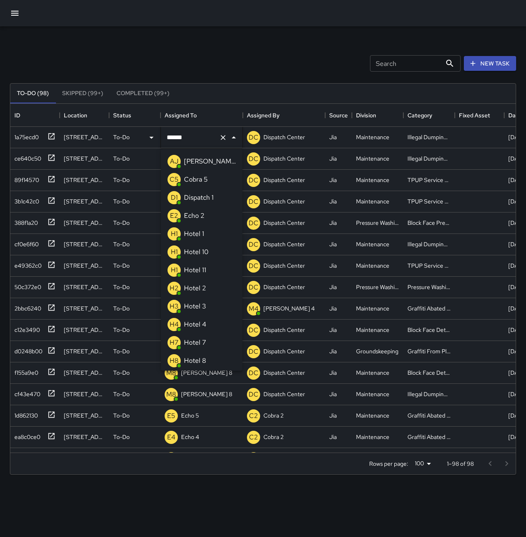
click at [198, 139] on input "******" at bounding box center [190, 138] width 51 height 16
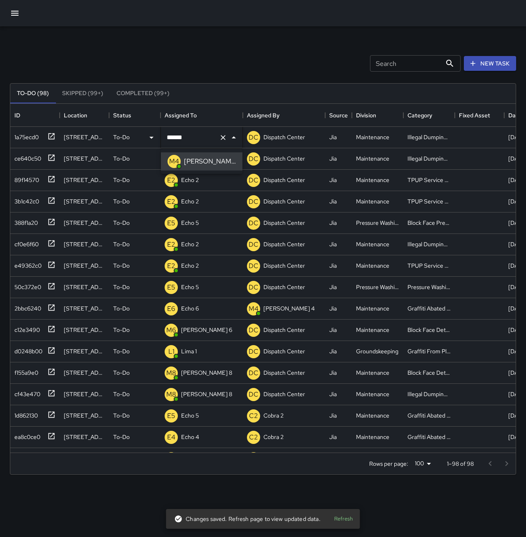
type input "******"
click at [201, 49] on div "Search Search New Task" at bounding box center [263, 63] width 510 height 43
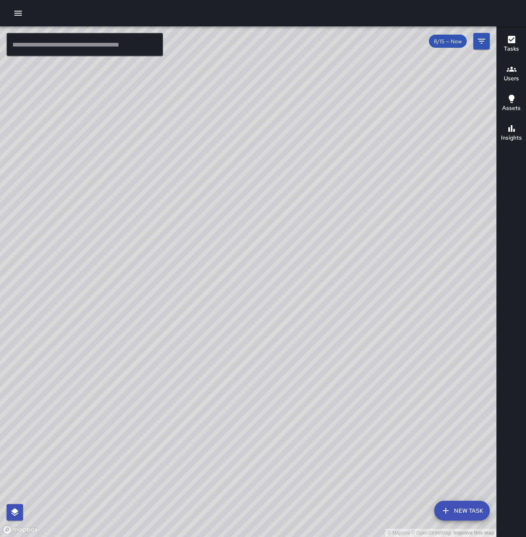
drag, startPoint x: 273, startPoint y: 430, endPoint x: 371, endPoint y: 247, distance: 207.1
click at [371, 247] on div "© Mapbox © OpenStreetMap Improve this map" at bounding box center [248, 281] width 497 height 511
drag, startPoint x: 413, startPoint y: 310, endPoint x: 331, endPoint y: 425, distance: 141.7
click at [331, 425] on div "© Mapbox © OpenStreetMap Improve this map" at bounding box center [248, 281] width 497 height 511
drag, startPoint x: 463, startPoint y: 430, endPoint x: 358, endPoint y: 419, distance: 105.6
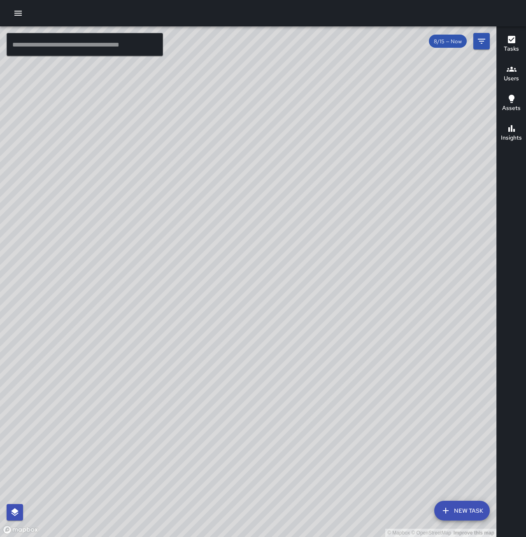
click at [358, 419] on div "© Mapbox © OpenStreetMap Improve this map" at bounding box center [248, 281] width 497 height 511
drag, startPoint x: 411, startPoint y: 383, endPoint x: 280, endPoint y: 390, distance: 130.7
click at [280, 390] on div "© Mapbox © OpenStreetMap Improve this map" at bounding box center [248, 281] width 497 height 511
drag, startPoint x: 403, startPoint y: 426, endPoint x: 327, endPoint y: 308, distance: 140.4
click at [327, 308] on div "© Mapbox © OpenStreetMap Improve this map" at bounding box center [248, 281] width 497 height 511
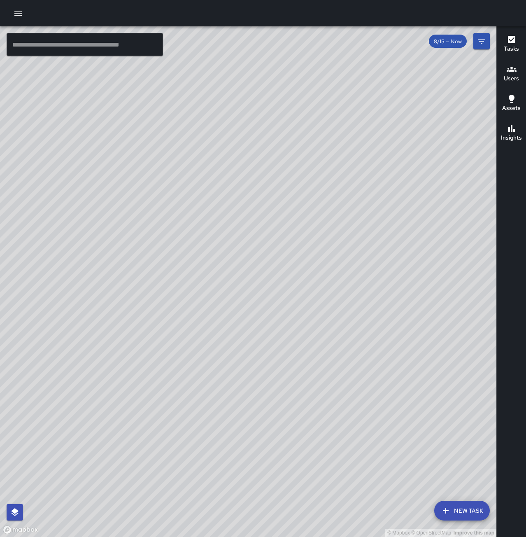
drag, startPoint x: 230, startPoint y: 369, endPoint x: 301, endPoint y: 199, distance: 184.2
click at [302, 199] on div "© Mapbox © OpenStreetMap Improve this map" at bounding box center [248, 281] width 497 height 511
drag, startPoint x: 400, startPoint y: 213, endPoint x: 170, endPoint y: 322, distance: 254.0
click at [170, 322] on div "© Mapbox © OpenStreetMap Improve this map" at bounding box center [248, 281] width 497 height 511
drag, startPoint x: 369, startPoint y: 210, endPoint x: 346, endPoint y: 329, distance: 121.1
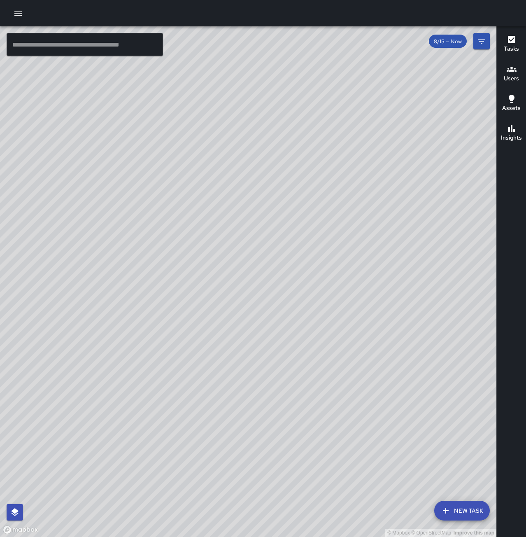
click at [346, 329] on div "© Mapbox © OpenStreetMap Improve this map" at bounding box center [248, 281] width 497 height 511
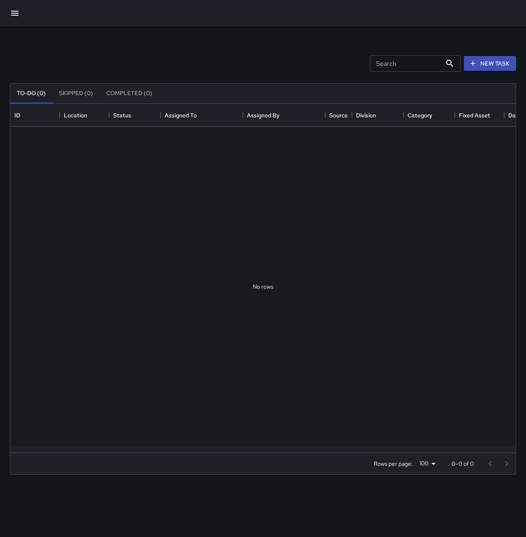
scroll to position [343, 499]
